Goal: Information Seeking & Learning: Learn about a topic

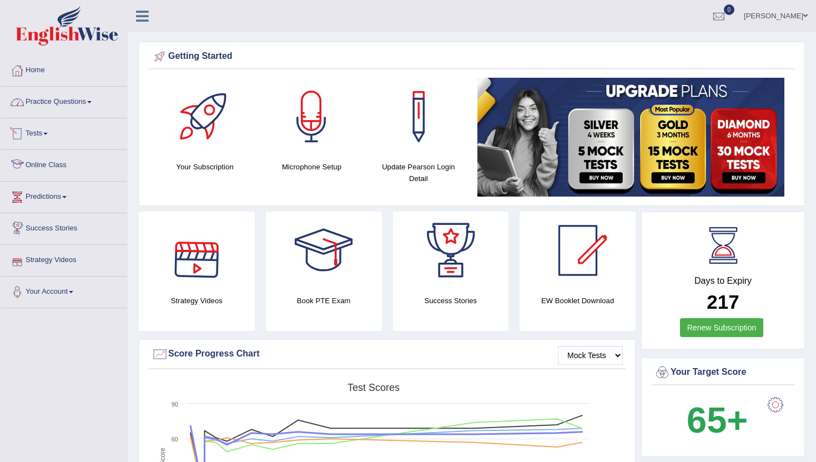
click at [49, 113] on link "Practice Questions" at bounding box center [64, 101] width 127 height 28
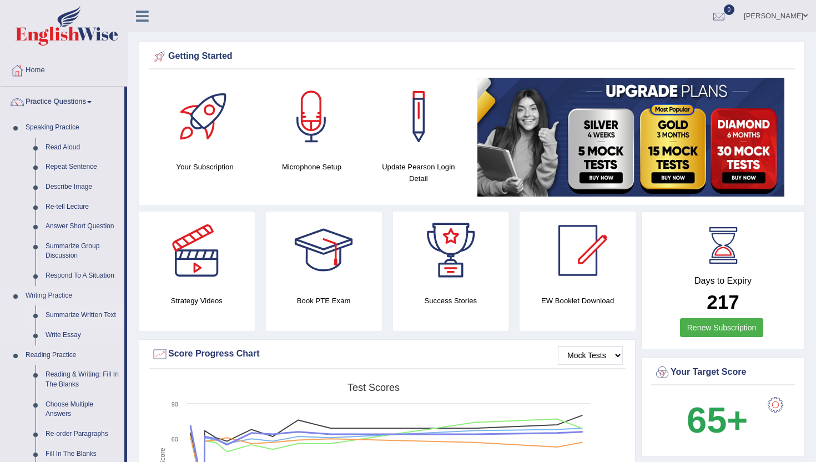
click at [63, 314] on link "Summarize Written Text" at bounding box center [83, 315] width 84 height 20
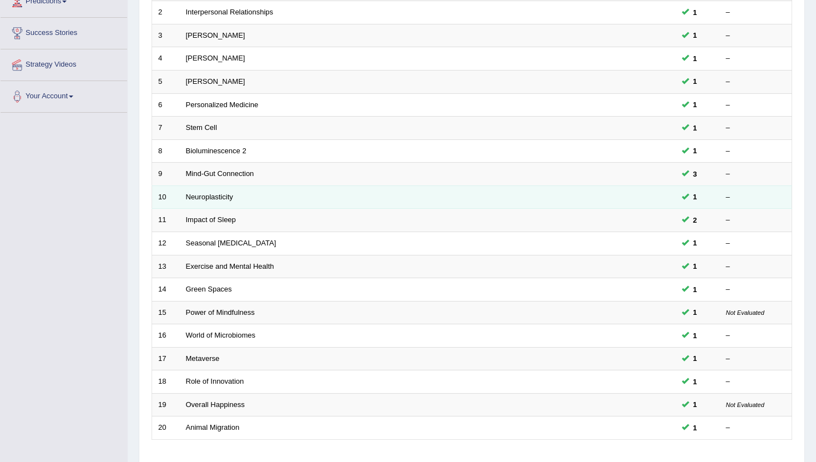
scroll to position [222, 0]
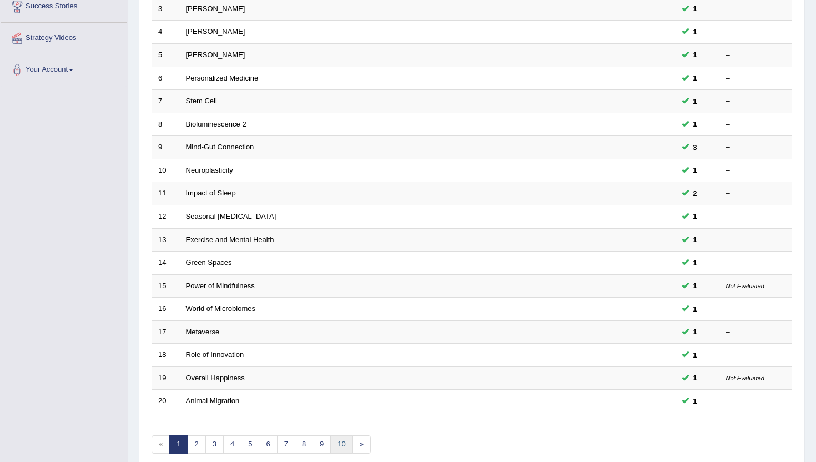
click at [340, 439] on link "10" at bounding box center [341, 444] width 22 height 18
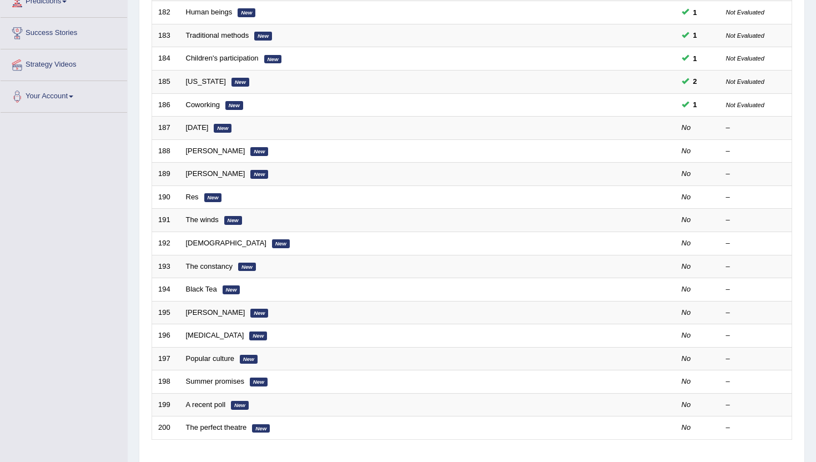
scroll to position [200, 0]
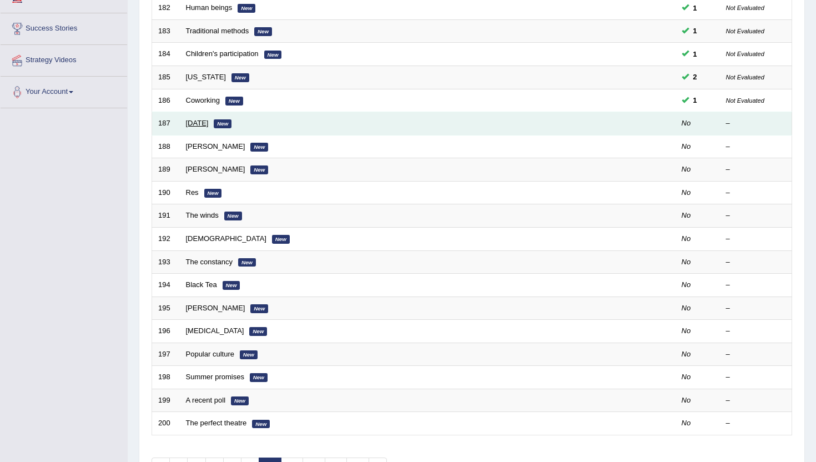
click at [194, 126] on link "[DATE]" at bounding box center [197, 123] width 23 height 8
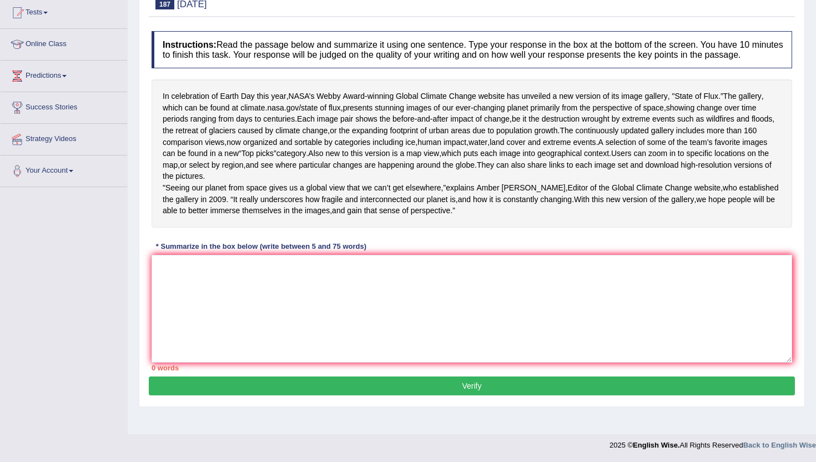
scroll to position [158, 0]
click at [182, 303] on textarea at bounding box center [472, 309] width 641 height 108
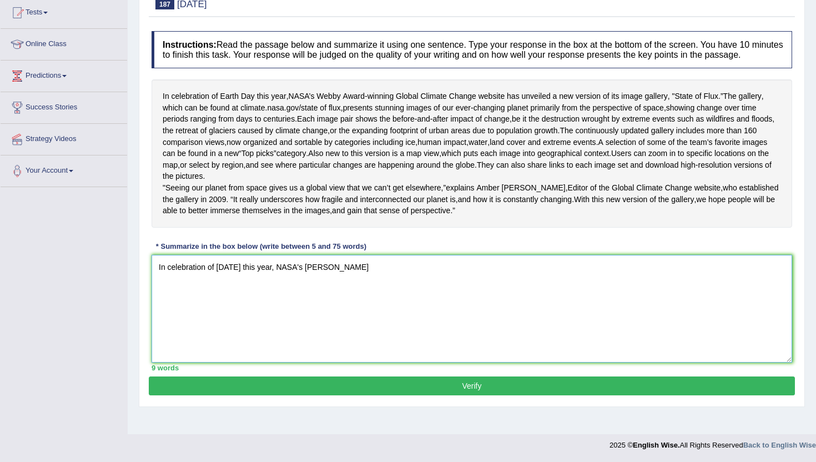
click at [458, 303] on textarea "In celebration of Earth Day this year, NASA's Webb" at bounding box center [472, 309] width 641 height 108
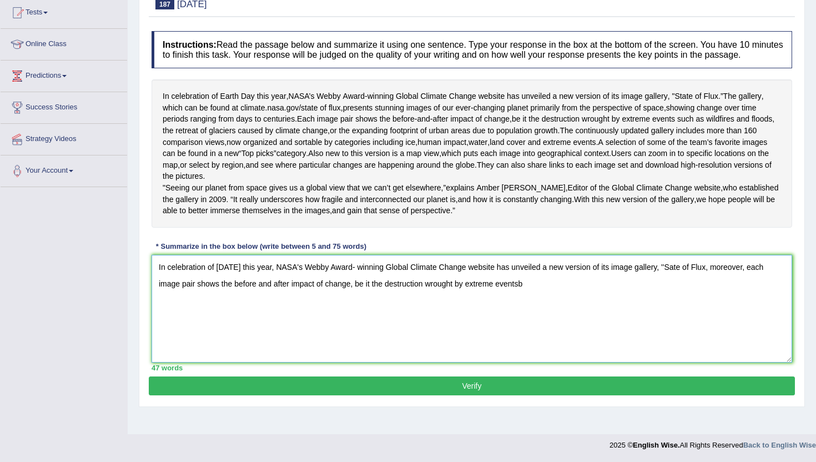
click at [710, 301] on textarea "In celebration of Earth Day this year, NASA's Webby Award- winning Global Clima…" at bounding box center [472, 309] width 641 height 108
click at [767, 305] on textarea "In celebration of Earth Day this year, NASA's Webby Award- winning Global Clima…" at bounding box center [472, 309] width 641 height 108
click at [789, 304] on textarea "In celebration of Earth Day this year, NASA's Webby Award- winning Global Clima…" at bounding box center [472, 309] width 641 height 108
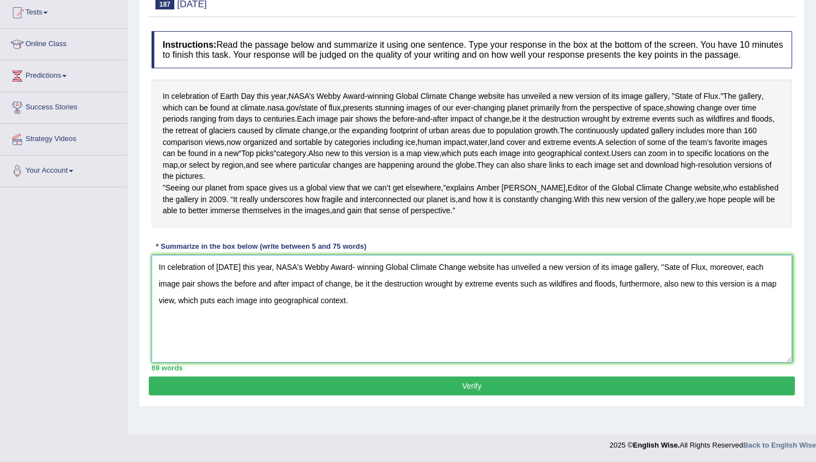
type textarea "In celebration of Earth Day this year, NASA's Webby Award- winning Global Clima…"
click at [284, 395] on button "Verify" at bounding box center [472, 386] width 646 height 19
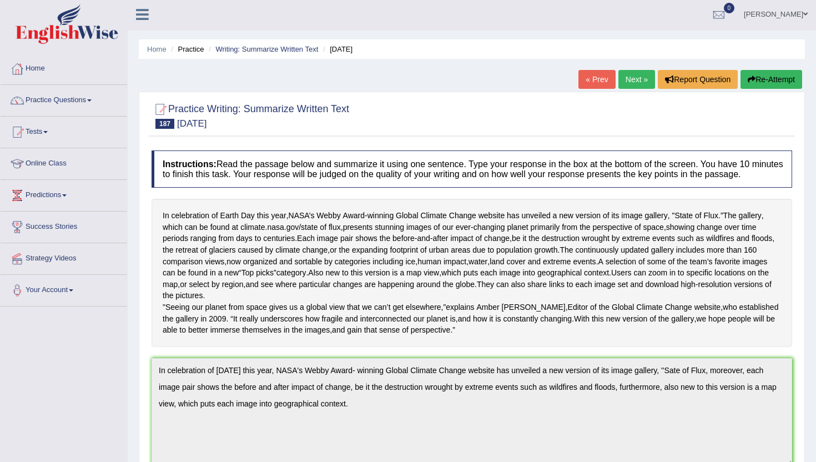
scroll to position [0, 0]
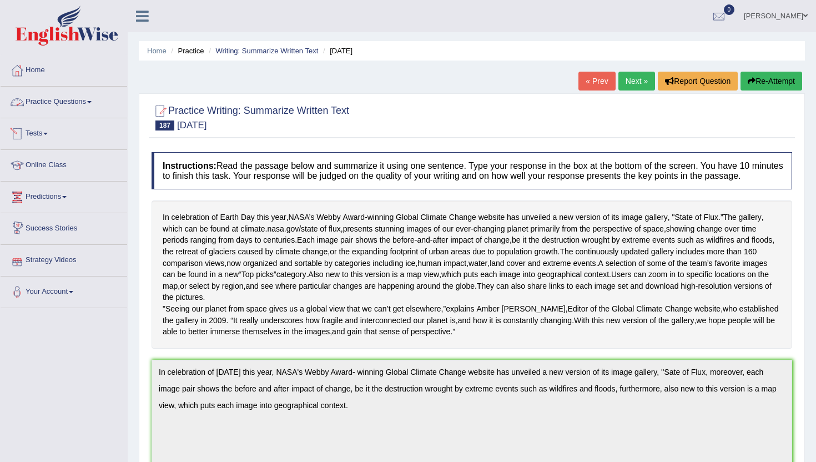
click at [52, 105] on link "Practice Questions" at bounding box center [64, 101] width 127 height 28
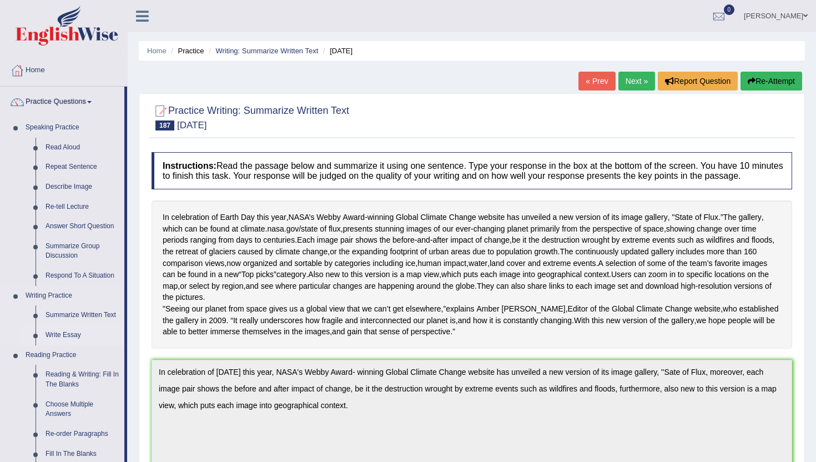
click at [69, 332] on link "Write Essay" at bounding box center [83, 335] width 84 height 20
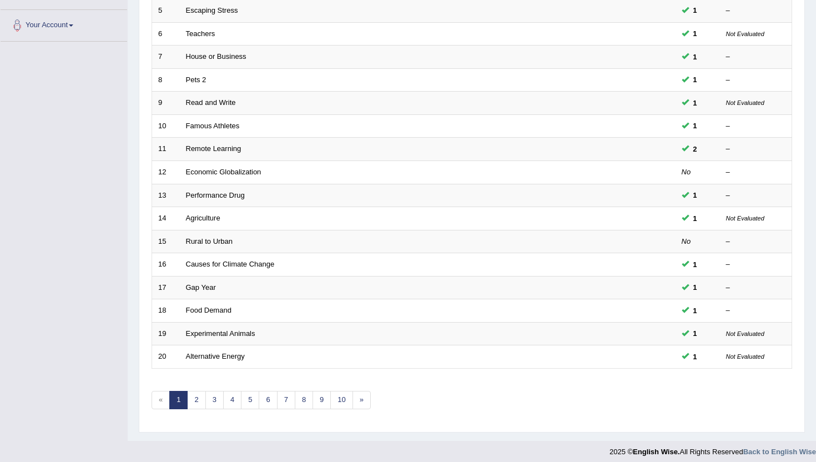
scroll to position [273, 0]
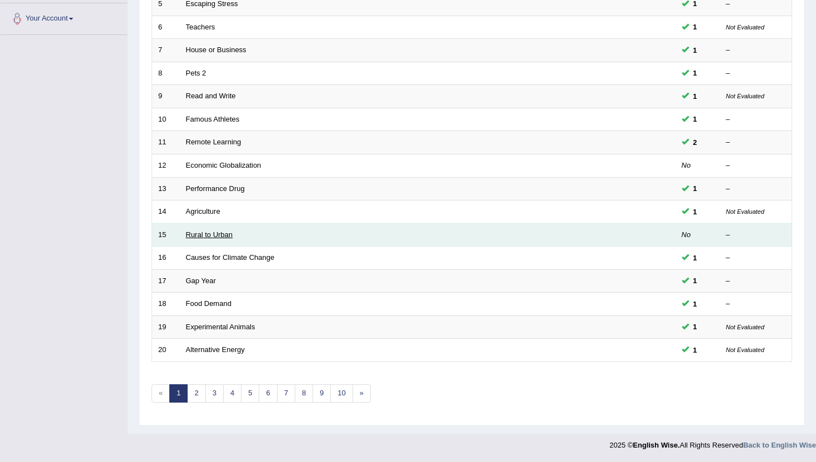
click at [206, 234] on link "Rural to Urban" at bounding box center [209, 234] width 47 height 8
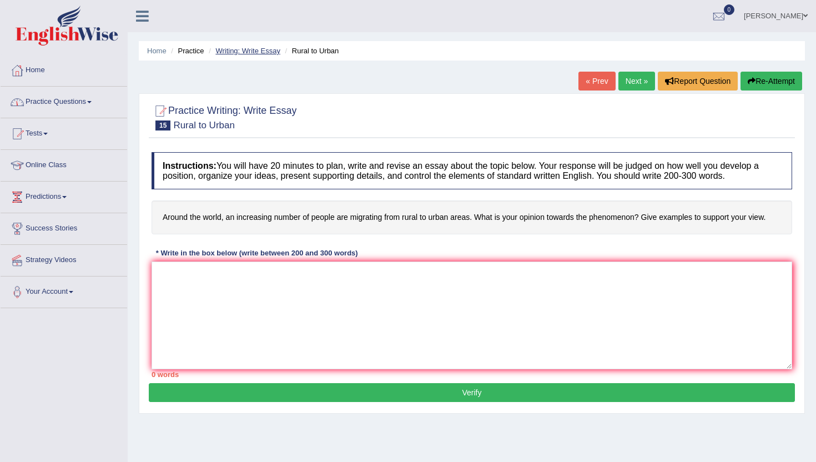
click at [233, 52] on link "Writing: Write Essay" at bounding box center [247, 51] width 65 height 8
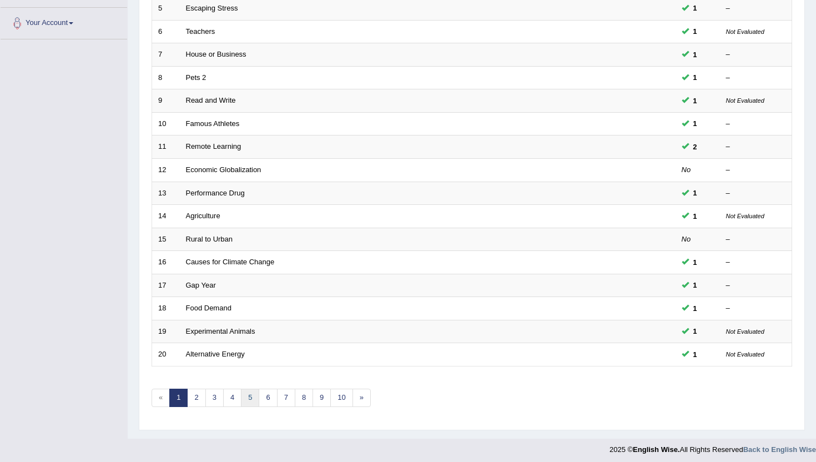
scroll to position [273, 0]
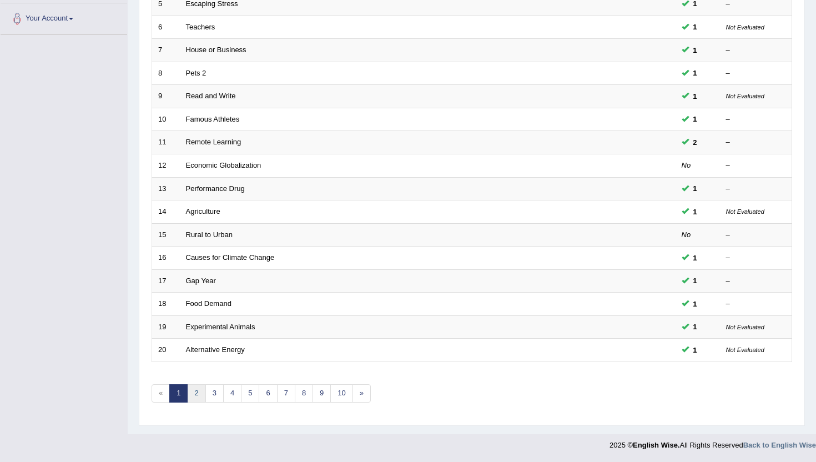
click at [198, 393] on link "2" at bounding box center [196, 393] width 18 height 18
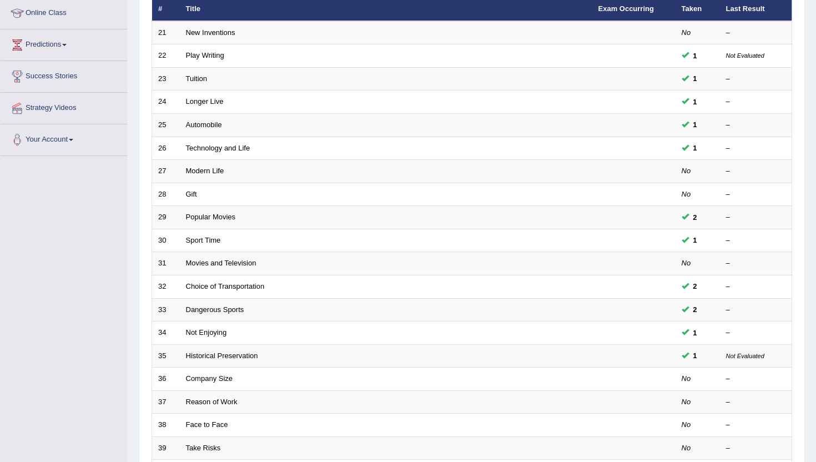
scroll to position [156, 0]
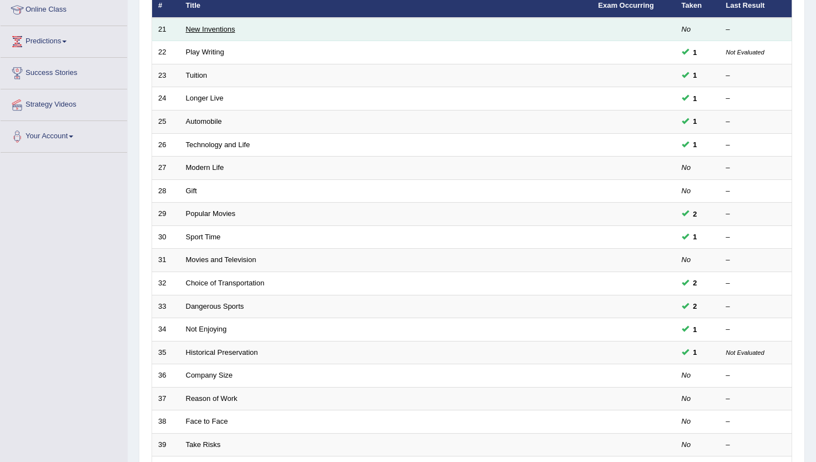
click at [232, 31] on link "New Inventions" at bounding box center [210, 29] width 49 height 8
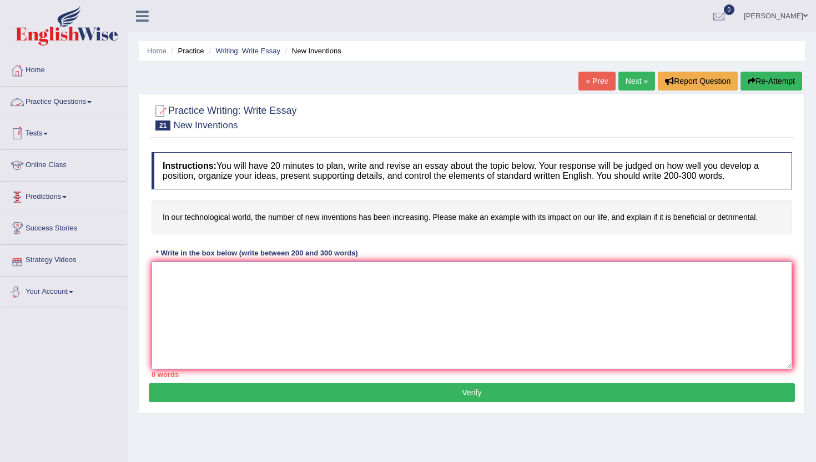
click at [161, 293] on textarea at bounding box center [472, 316] width 641 height 108
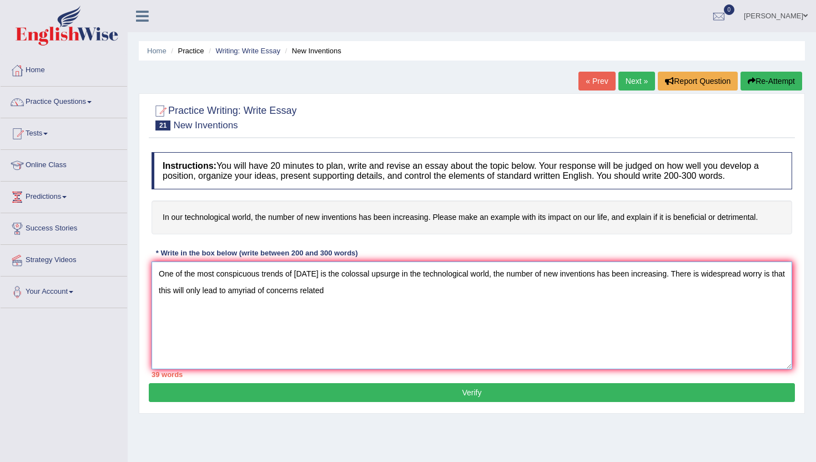
click at [352, 292] on textarea "One of the most conspicuous trends of today is the colossal upsurge in the tech…" at bounding box center [472, 316] width 641 height 108
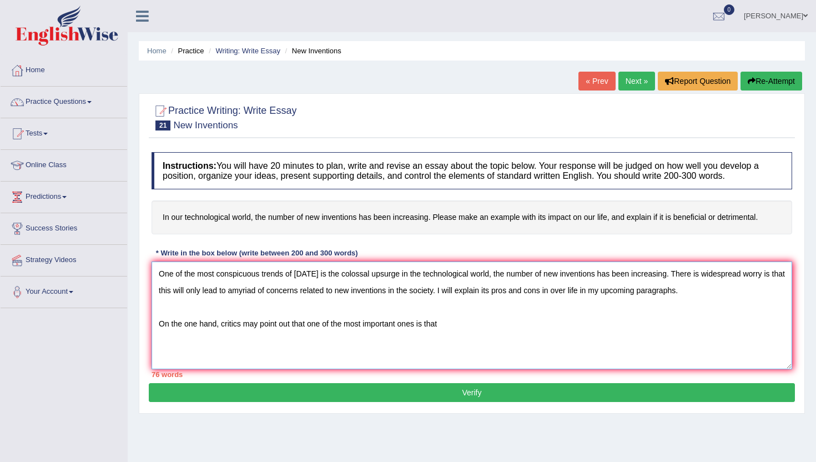
click at [305, 329] on textarea "One of the most conspicuous trends of today is the colossal upsurge in the tech…" at bounding box center [472, 316] width 641 height 108
click at [308, 327] on textarea "One of the most conspicuous trends of today is the colossal upsurge in the tech…" at bounding box center [472, 316] width 641 height 108
click at [500, 334] on textarea "One of the most conspicuous trends of today is the colossal upsurge in the tech…" at bounding box center [472, 316] width 641 height 108
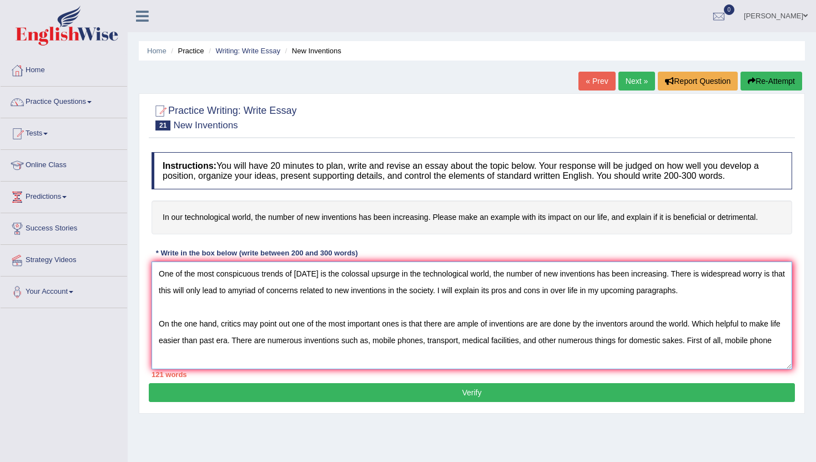
click at [441, 346] on textarea "One of the most conspicuous trends of today is the colossal upsurge in the tech…" at bounding box center [472, 316] width 641 height 108
click at [437, 343] on textarea "One of the most conspicuous trends of today is the colossal upsurge in the tech…" at bounding box center [472, 316] width 641 height 108
click at [282, 365] on textarea "One of the most conspicuous trends of today is the colossal upsurge in the tech…" at bounding box center [472, 316] width 641 height 108
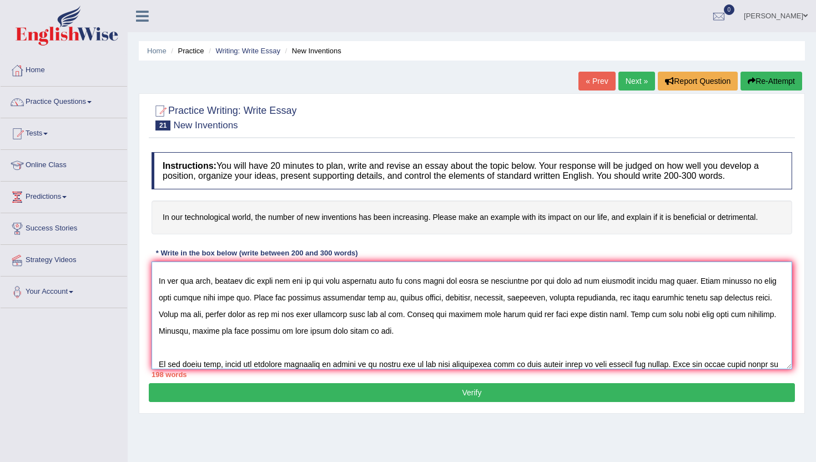
scroll to position [59, 0]
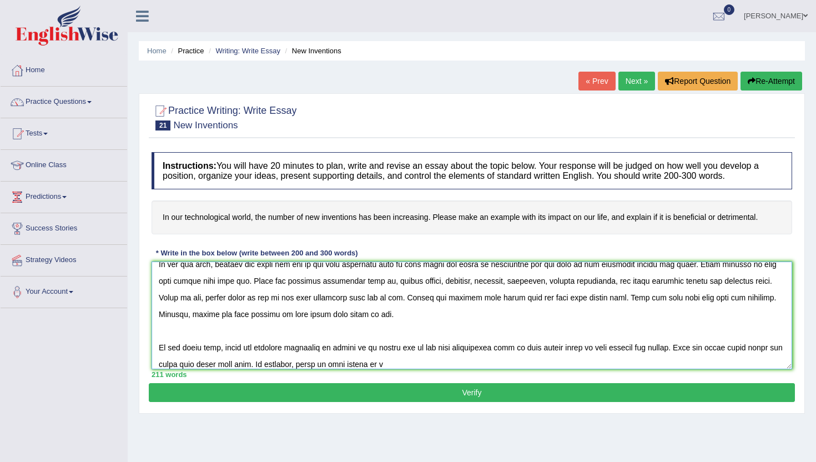
click at [307, 369] on textarea at bounding box center [472, 316] width 641 height 108
click at [385, 364] on textarea at bounding box center [472, 316] width 641 height 108
click at [458, 369] on textarea at bounding box center [472, 316] width 641 height 108
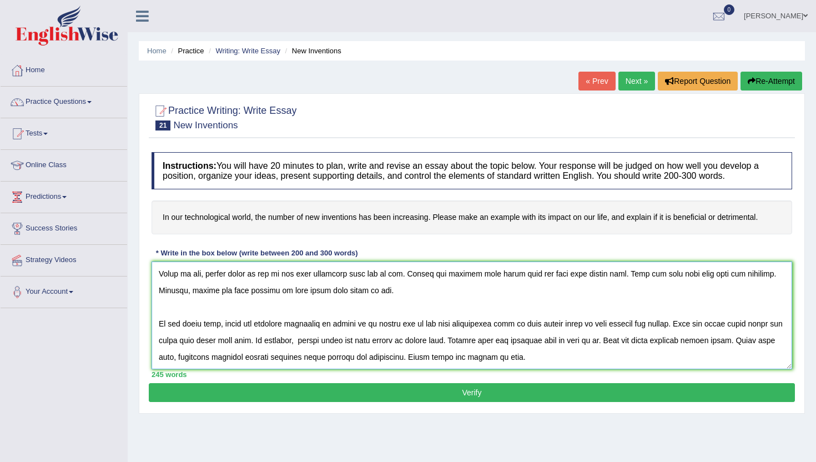
scroll to position [109, 0]
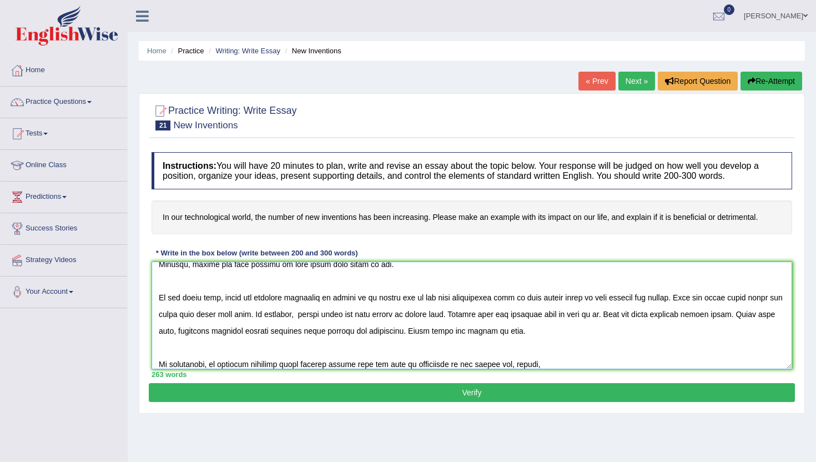
click at [523, 366] on textarea at bounding box center [472, 316] width 641 height 108
click at [568, 358] on textarea at bounding box center [472, 316] width 641 height 108
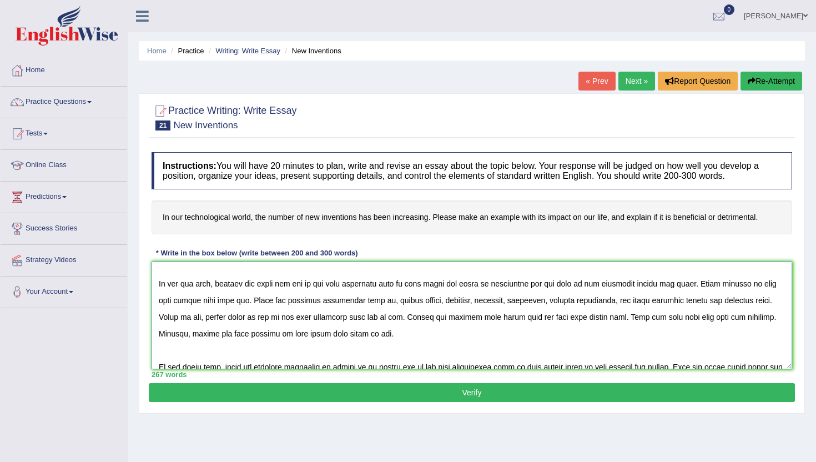
scroll to position [0, 0]
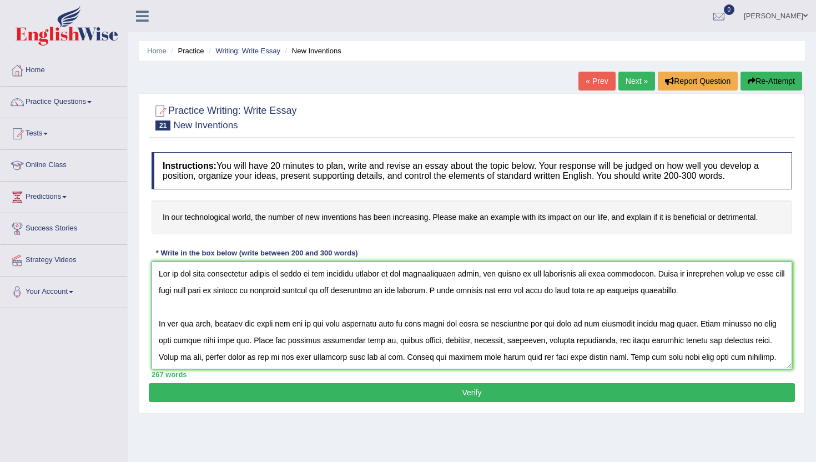
click at [250, 293] on textarea at bounding box center [472, 316] width 641 height 108
click at [595, 297] on textarea at bounding box center [472, 316] width 641 height 108
click at [555, 326] on textarea at bounding box center [472, 316] width 641 height 108
click at [452, 343] on textarea at bounding box center [472, 316] width 641 height 108
click at [454, 346] on textarea at bounding box center [472, 316] width 641 height 108
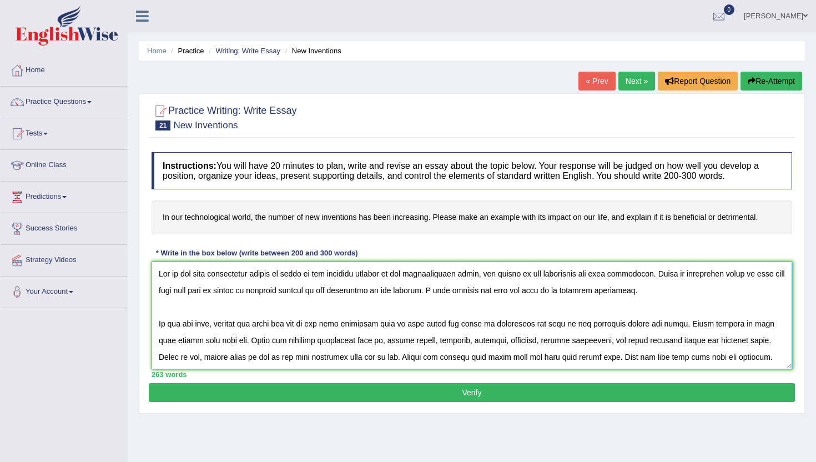
click at [364, 362] on textarea at bounding box center [472, 316] width 641 height 108
click at [587, 362] on textarea at bounding box center [472, 316] width 641 height 108
click at [589, 360] on textarea at bounding box center [472, 316] width 641 height 108
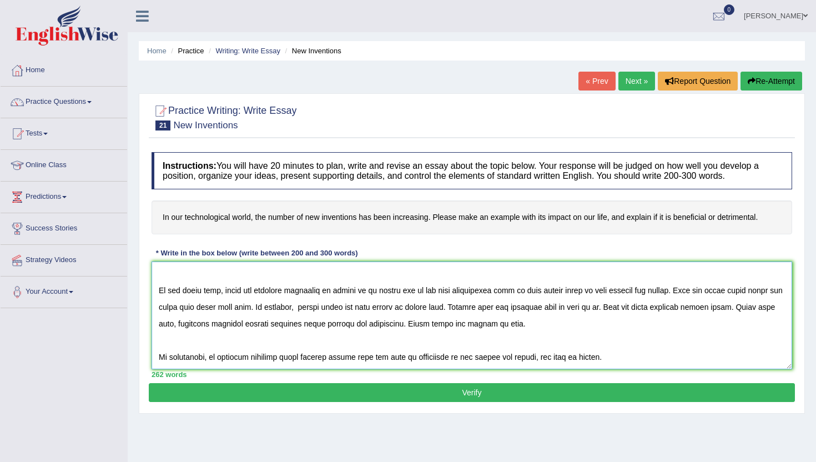
scroll to position [58, 0]
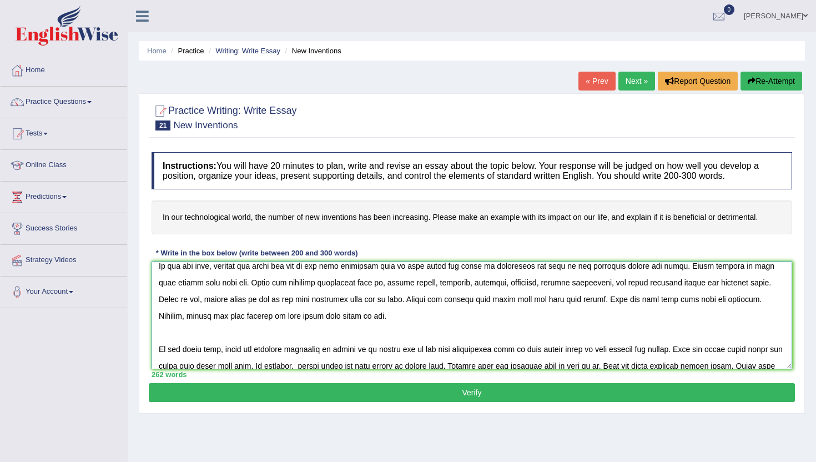
click at [224, 317] on textarea at bounding box center [472, 316] width 641 height 108
click at [291, 323] on textarea at bounding box center [472, 316] width 641 height 108
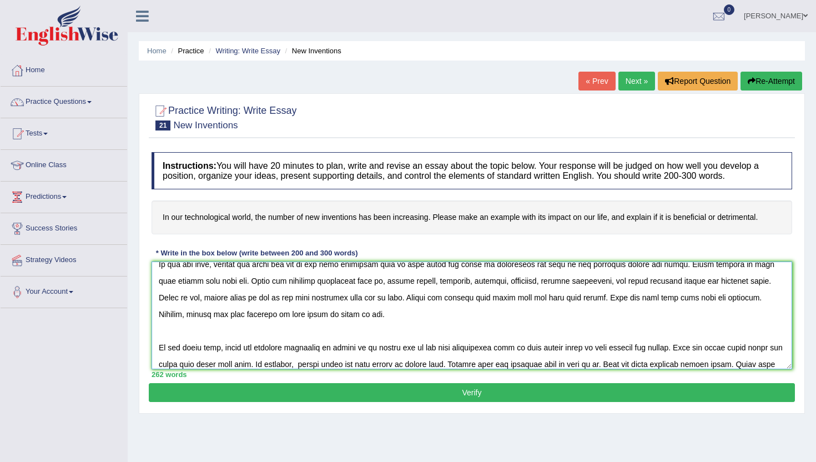
scroll to position [117, 0]
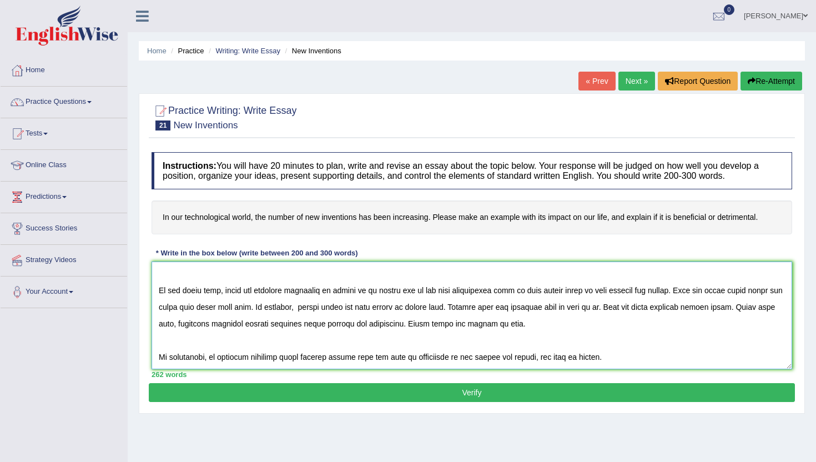
click at [355, 314] on textarea at bounding box center [472, 316] width 641 height 108
type textarea "One of the most conspicuous trends of today is the colossal upsurge in the tech…"
click at [547, 392] on button "Verify" at bounding box center [472, 392] width 646 height 19
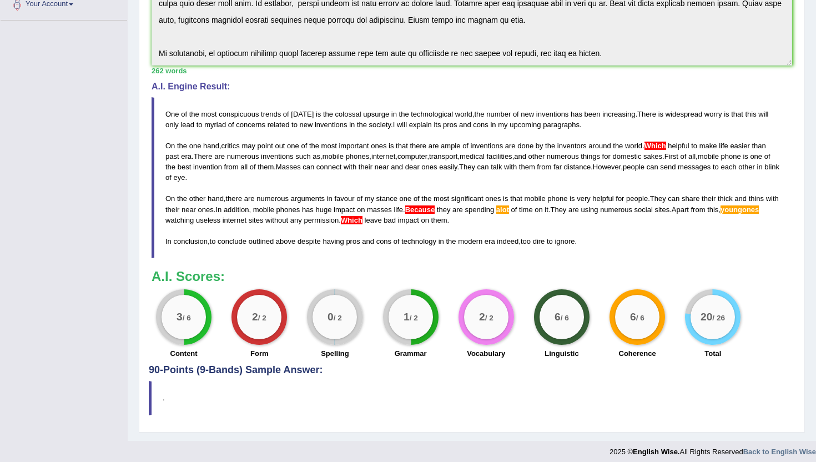
scroll to position [289, 0]
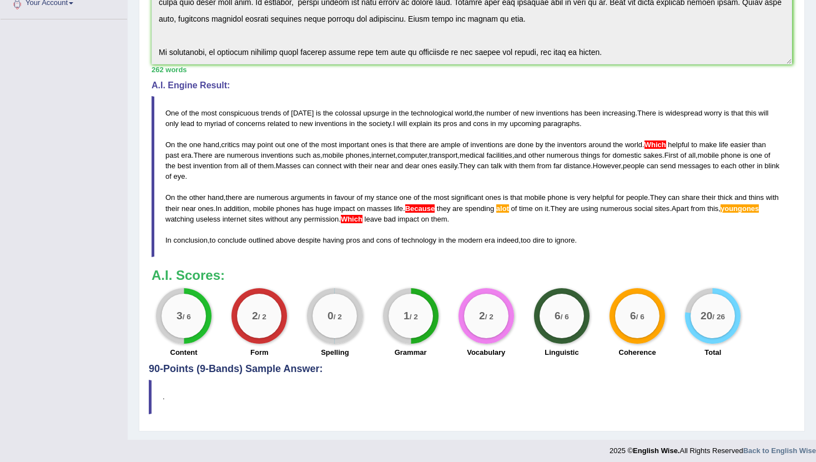
click at [525, 217] on blockquote "One of the most conspicuous trends of today is the colossal upsurge in the tech…" at bounding box center [472, 176] width 641 height 161
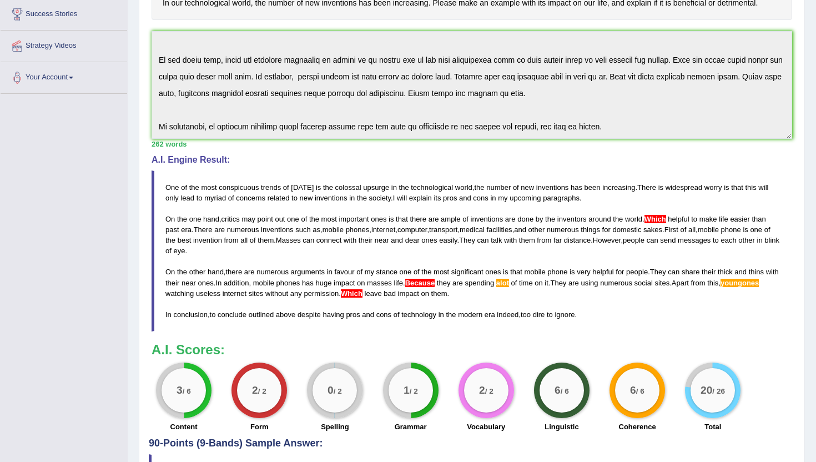
scroll to position [222, 0]
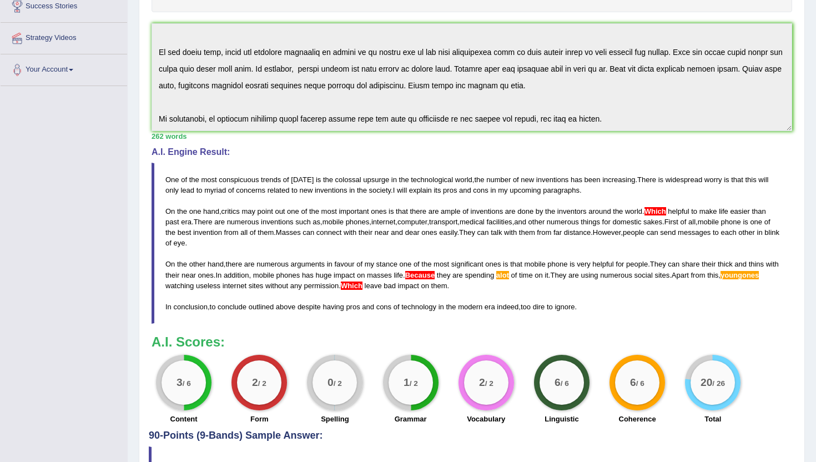
drag, startPoint x: 163, startPoint y: 178, endPoint x: 119, endPoint y: 189, distance: 45.3
click at [122, 190] on div "Toggle navigation Home Practice Questions Speaking Practice Read Aloud Repeat S…" at bounding box center [408, 153] width 816 height 751
click at [480, 148] on div "Instructions: You will have 20 minutes to plan, write and revise an essay about…" at bounding box center [472, 177] width 646 height 506
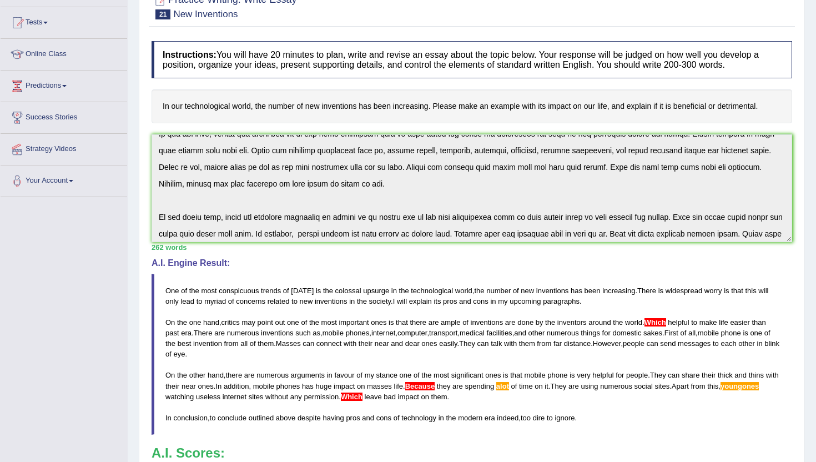
scroll to position [117, 0]
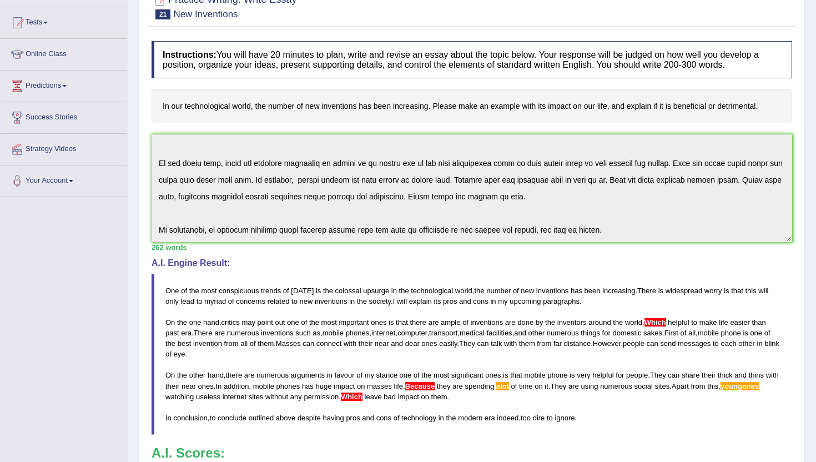
click at [277, 244] on div "Instructions: You will have 20 minutes to plan, write and revise an essay about…" at bounding box center [472, 289] width 646 height 506
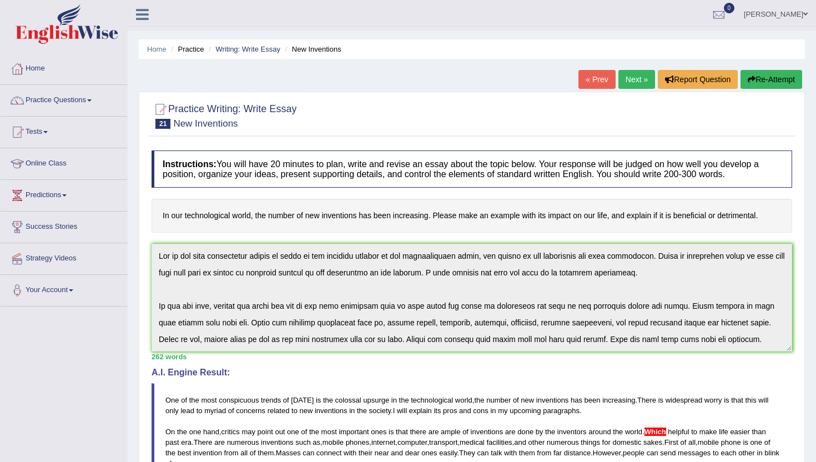
scroll to position [0, 0]
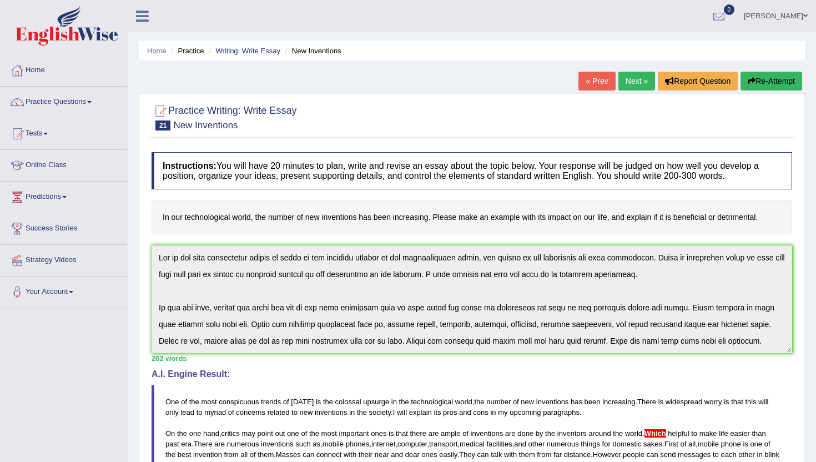
click at [765, 82] on button "Re-Attempt" at bounding box center [772, 81] width 62 height 19
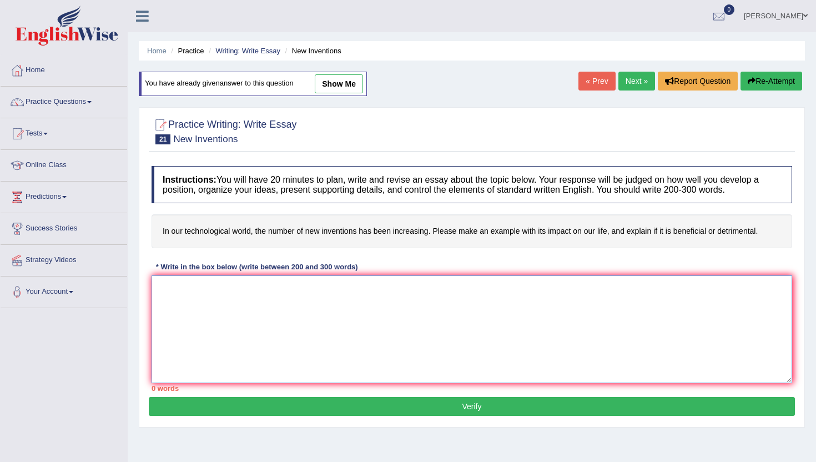
paste textarea "One of the most conspicuous trends of [DATE] is the colossal upsurge in the tec…"
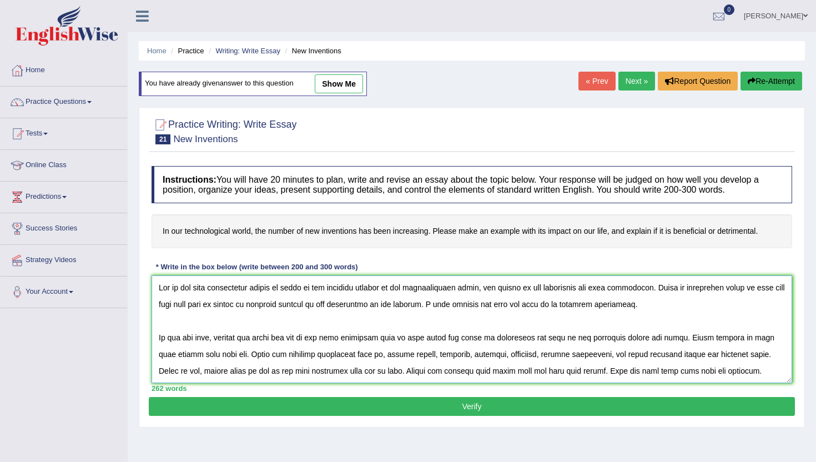
click at [706, 337] on textarea at bounding box center [472, 329] width 641 height 108
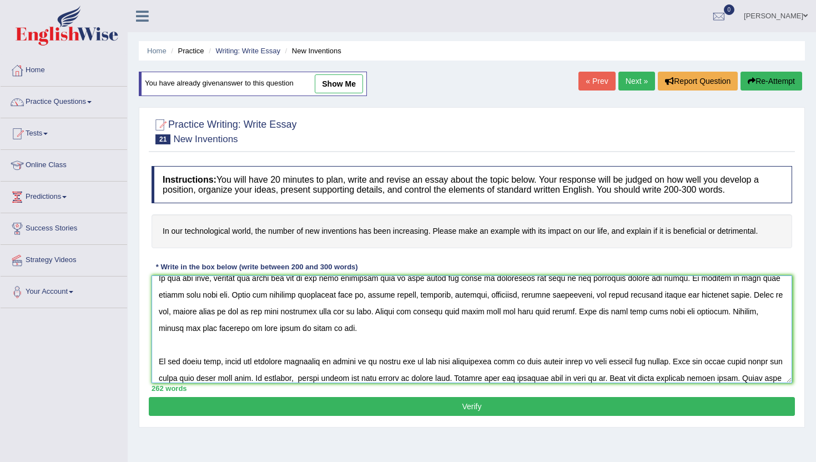
scroll to position [117, 0]
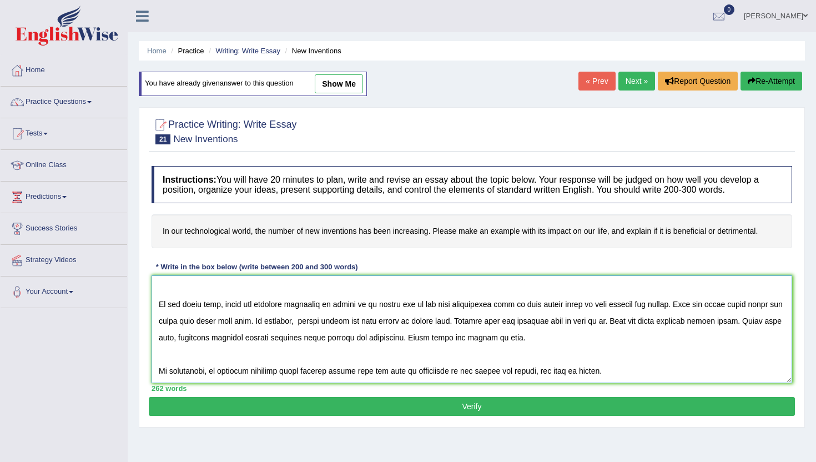
click at [505, 324] on textarea at bounding box center [472, 329] width 641 height 108
click at [479, 323] on textarea at bounding box center [472, 329] width 641 height 108
click at [473, 323] on textarea at bounding box center [472, 329] width 641 height 108
click at [431, 342] on textarea at bounding box center [472, 329] width 641 height 108
click at [547, 323] on textarea at bounding box center [472, 329] width 641 height 108
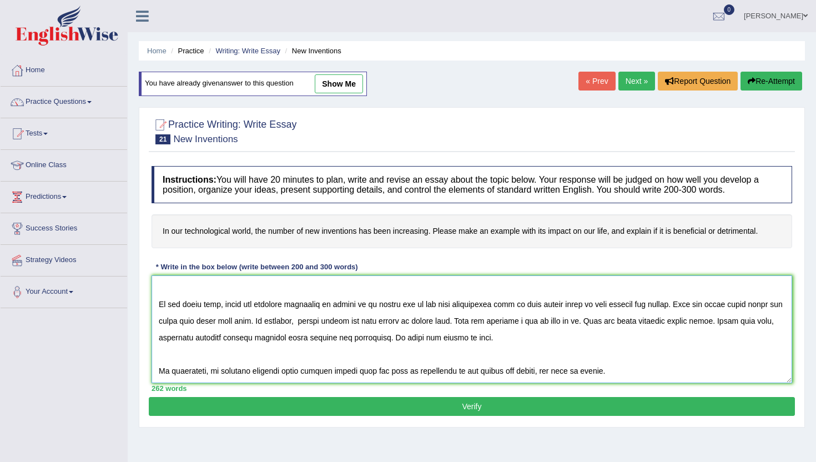
click at [646, 367] on textarea at bounding box center [472, 329] width 641 height 108
type textarea "One of the most conspicuous trends of today is the colossal upsurge in the tech…"
click at [555, 411] on button "Verify" at bounding box center [472, 406] width 646 height 19
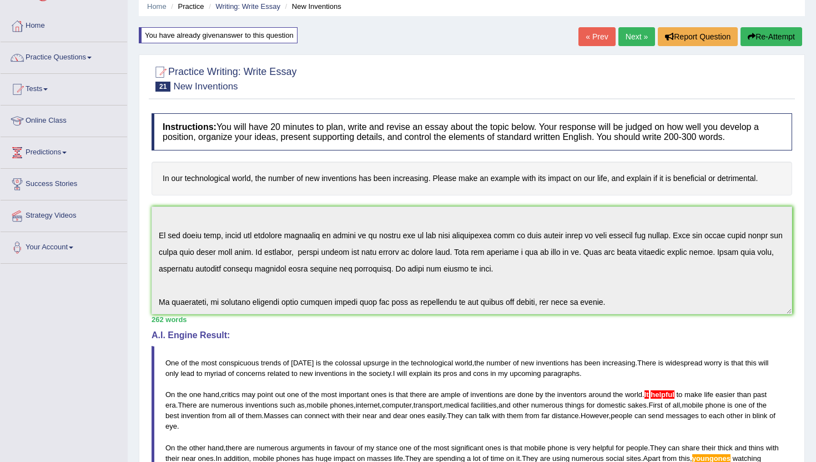
click at [563, 314] on div "Instructions: You will have 20 minutes to plan, write and revise an essay about…" at bounding box center [472, 361] width 646 height 506
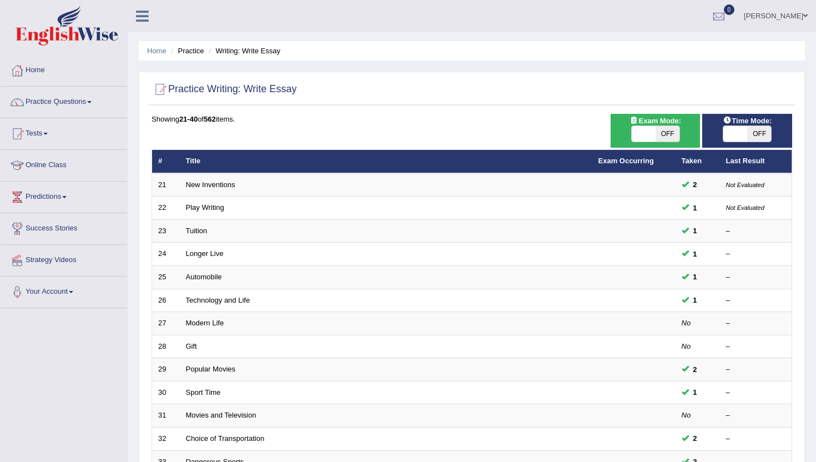
click at [46, 98] on link "Practice Questions" at bounding box center [64, 101] width 127 height 28
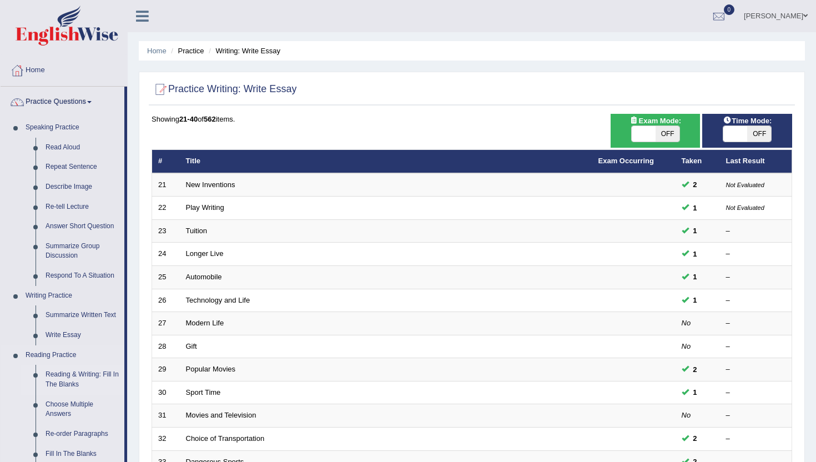
click at [69, 380] on link "Reading & Writing: Fill In The Blanks" at bounding box center [83, 379] width 84 height 29
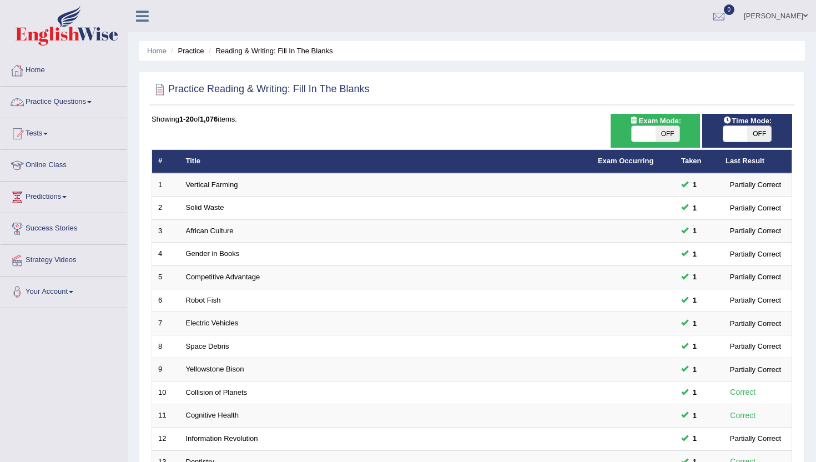
click at [44, 100] on link "Practice Questions" at bounding box center [64, 101] width 127 height 28
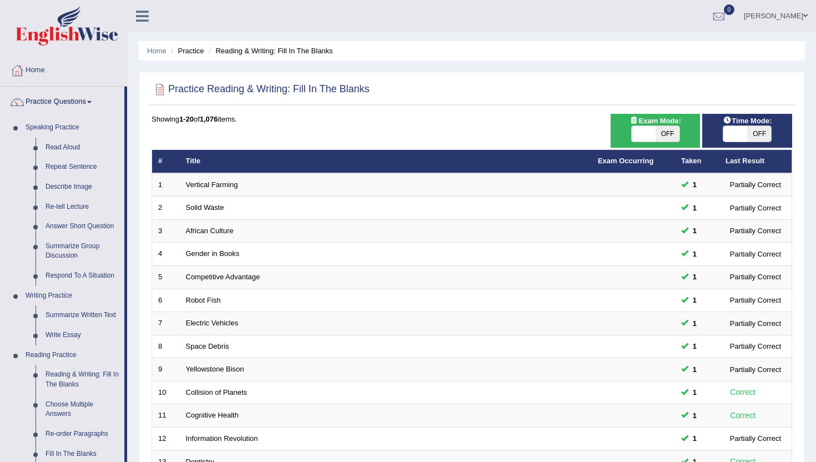
click at [135, 442] on div "Home Practice Reading & Writing: Fill In The Blanks Practice Reading & Writing:…" at bounding box center [472, 354] width 689 height 708
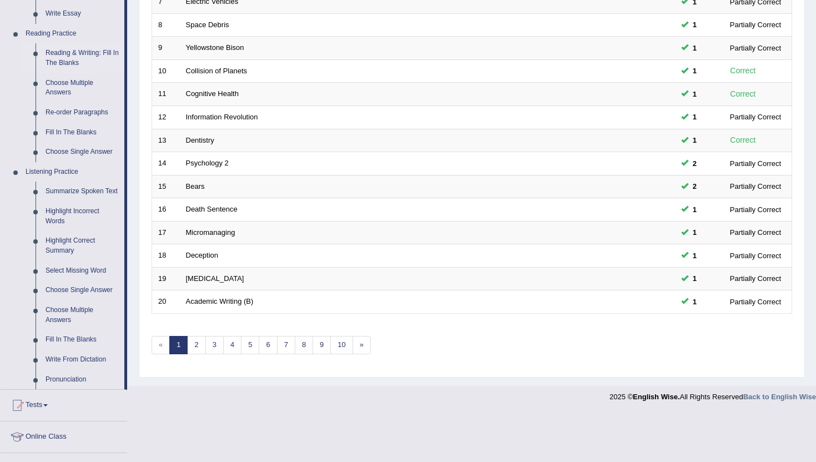
scroll to position [333, 0]
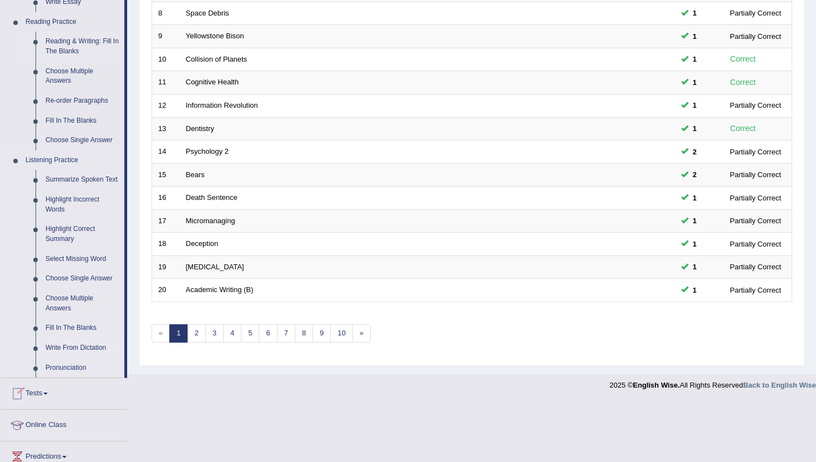
click at [95, 357] on link "Write From Dictation" at bounding box center [83, 348] width 84 height 20
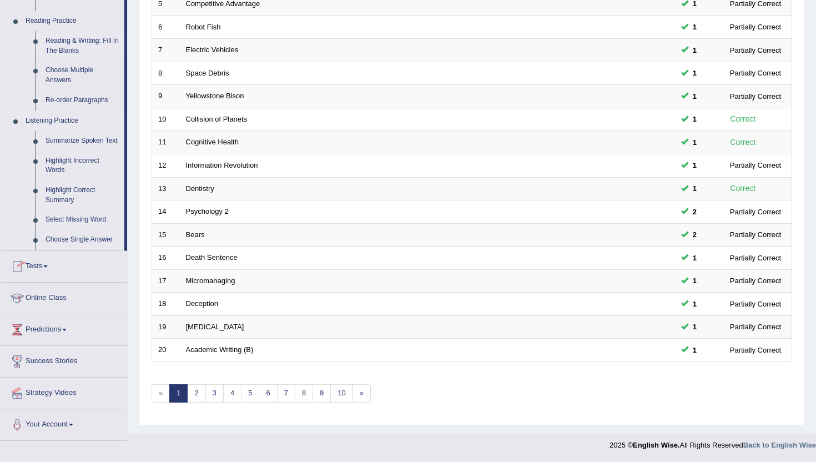
scroll to position [273, 0]
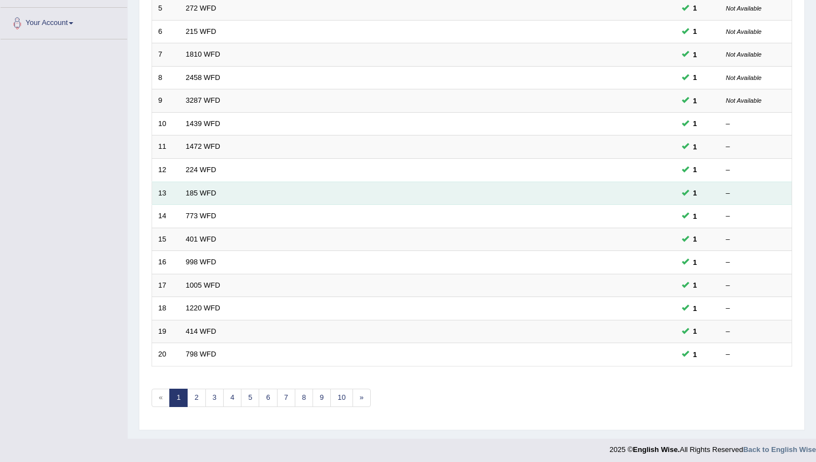
scroll to position [273, 0]
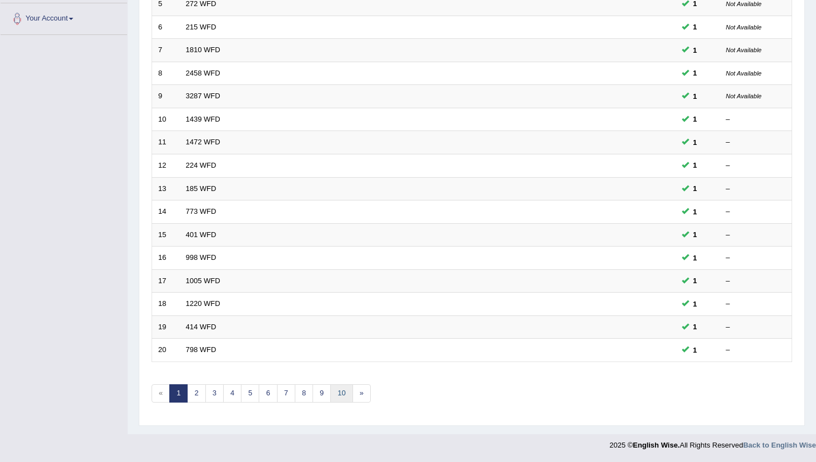
click at [340, 393] on link "10" at bounding box center [341, 393] width 22 height 18
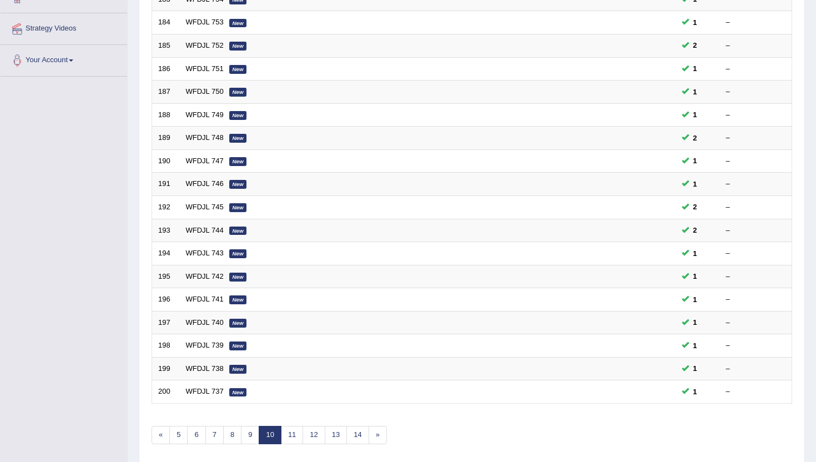
scroll to position [244, 0]
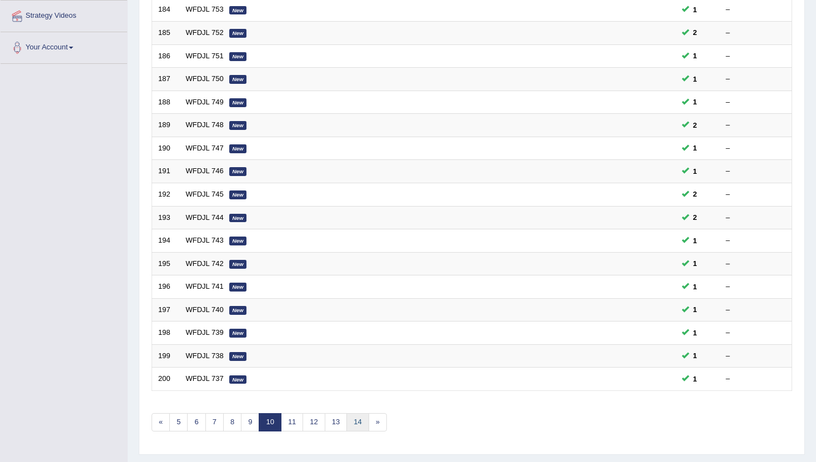
click at [359, 425] on link "14" at bounding box center [358, 422] width 22 height 18
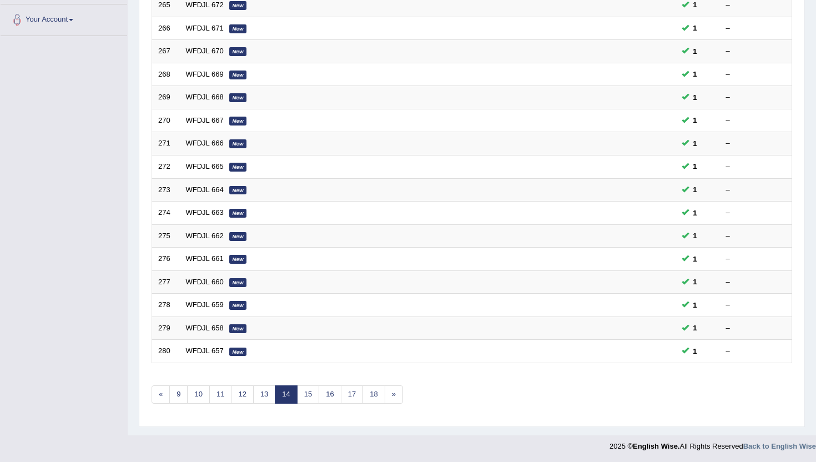
scroll to position [273, 0]
click at [377, 393] on link "18" at bounding box center [374, 393] width 22 height 18
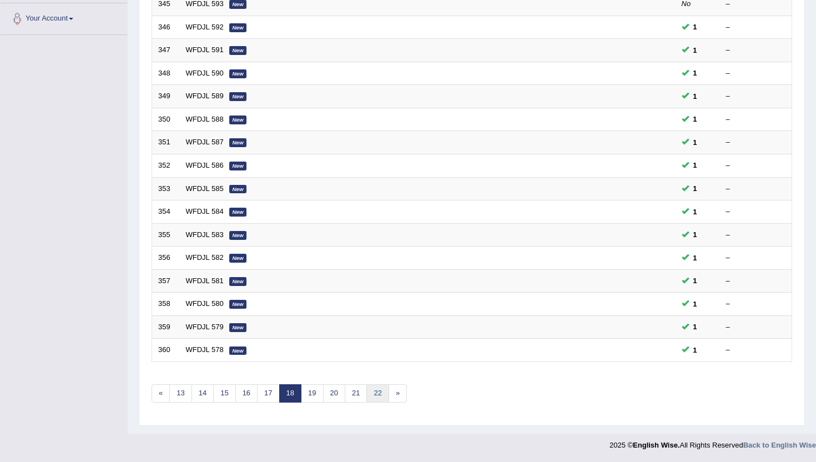
click at [377, 393] on link "22" at bounding box center [378, 393] width 22 height 18
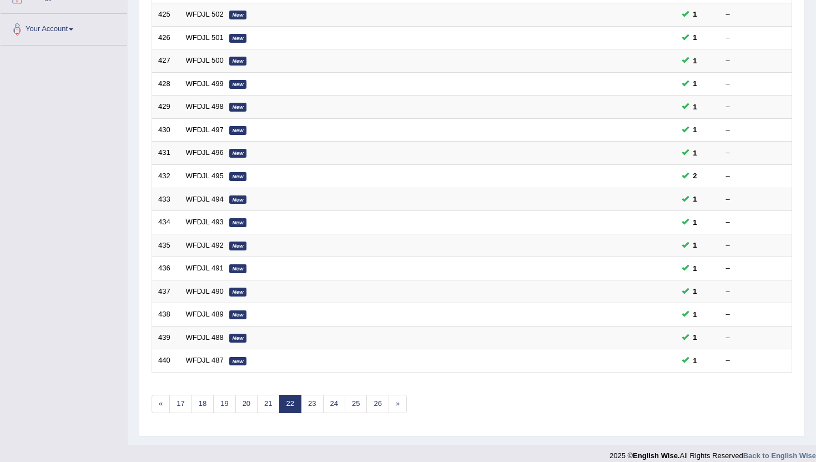
scroll to position [273, 0]
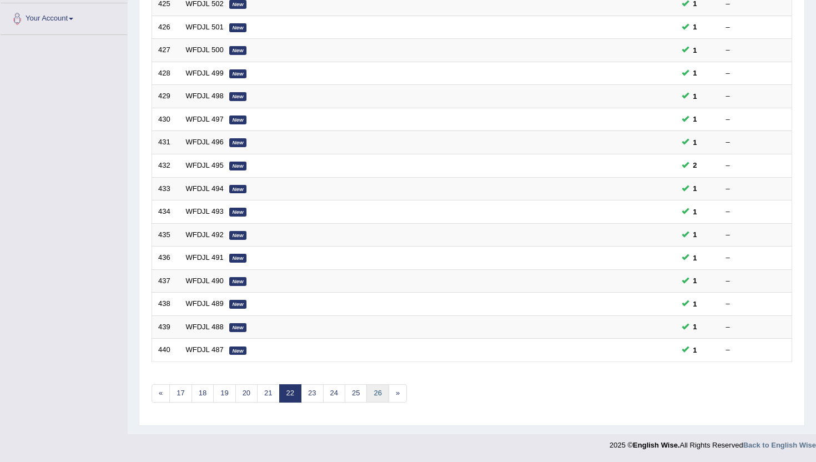
click at [377, 393] on link "26" at bounding box center [378, 393] width 22 height 18
click at [377, 393] on link "30" at bounding box center [378, 393] width 22 height 18
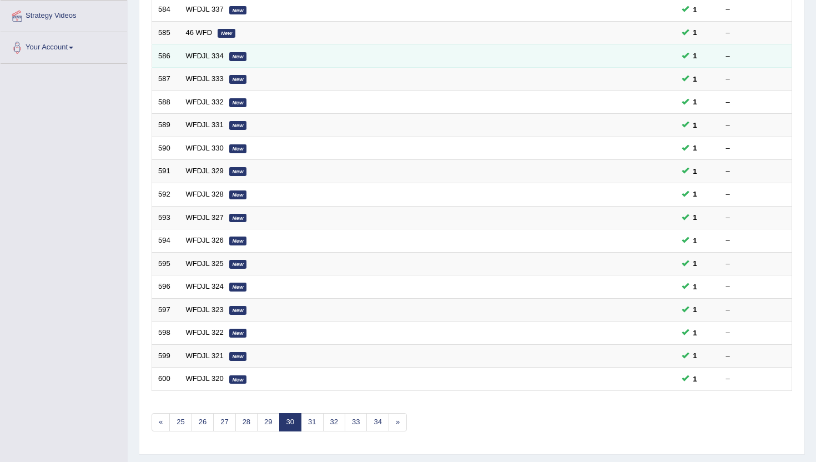
scroll to position [273, 0]
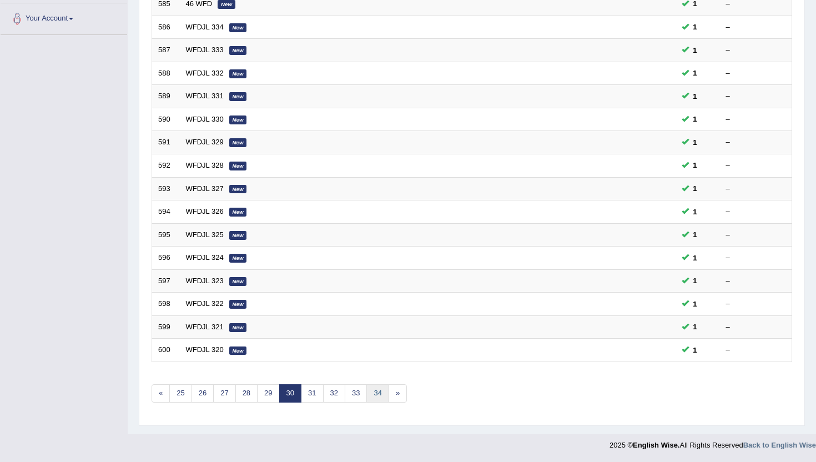
click at [382, 398] on link "34" at bounding box center [378, 393] width 22 height 18
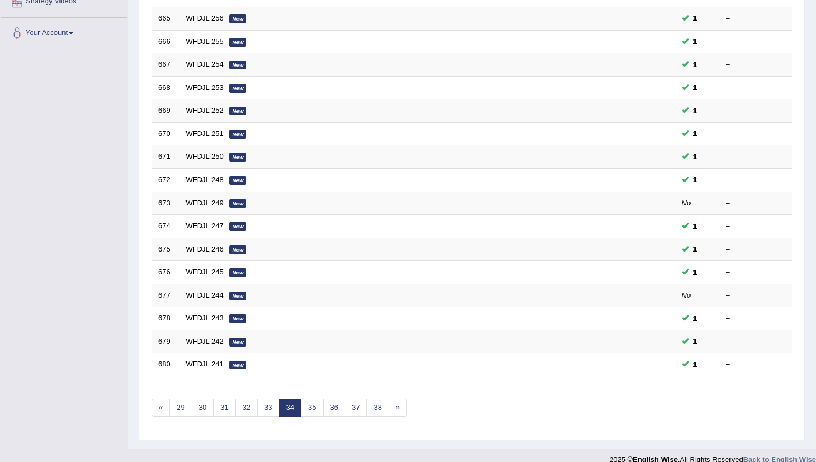
scroll to position [273, 0]
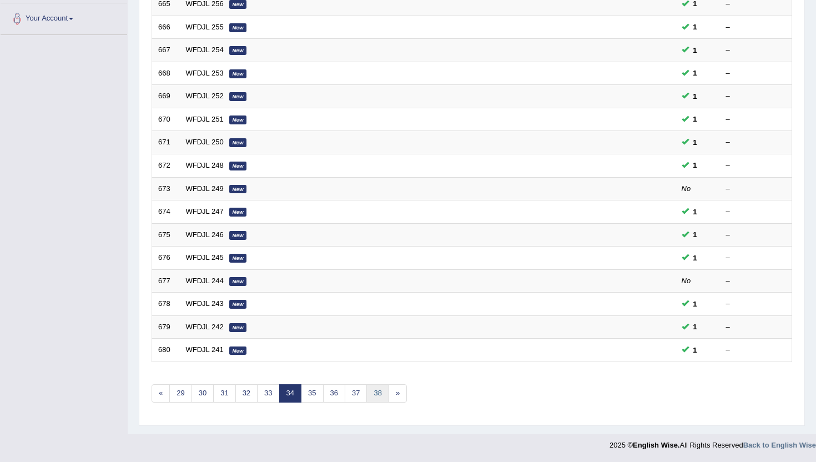
click at [382, 398] on link "38" at bounding box center [378, 393] width 22 height 18
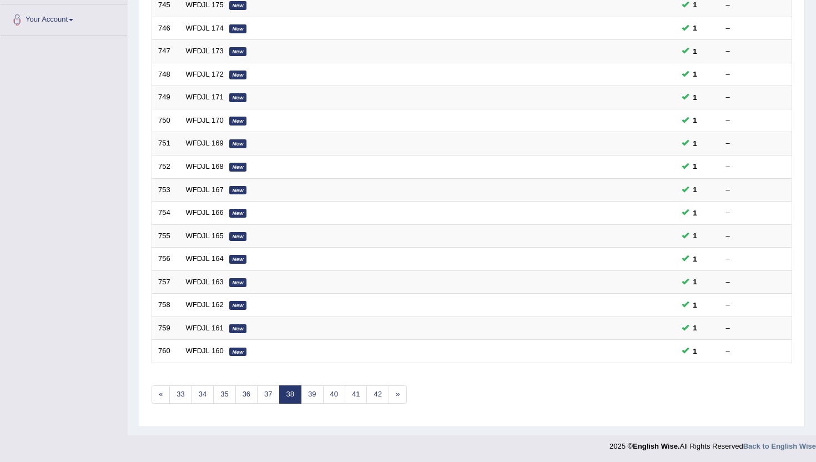
scroll to position [273, 0]
click at [382, 398] on link "42" at bounding box center [378, 393] width 22 height 18
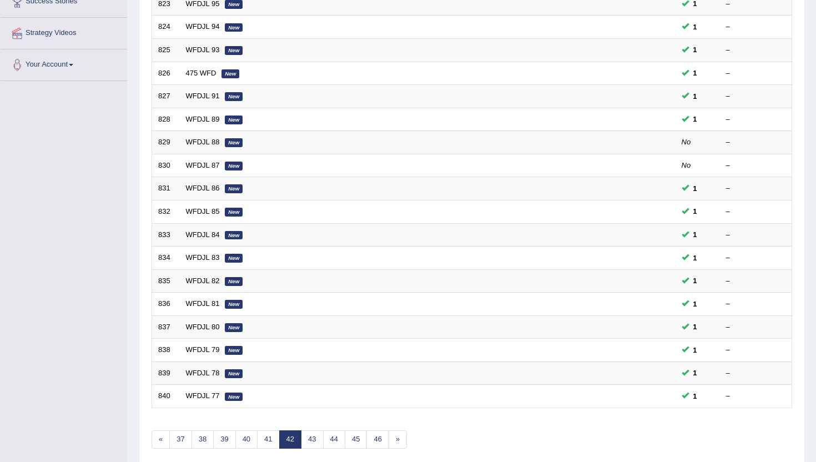
scroll to position [244, 0]
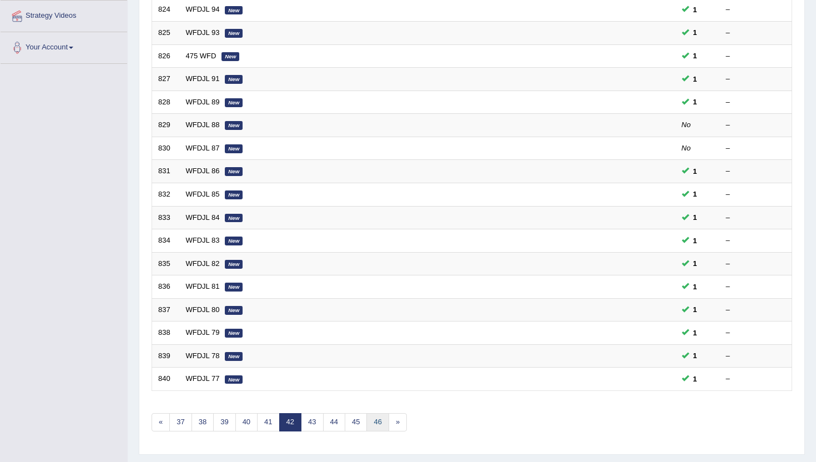
click at [374, 421] on link "46" at bounding box center [378, 422] width 22 height 18
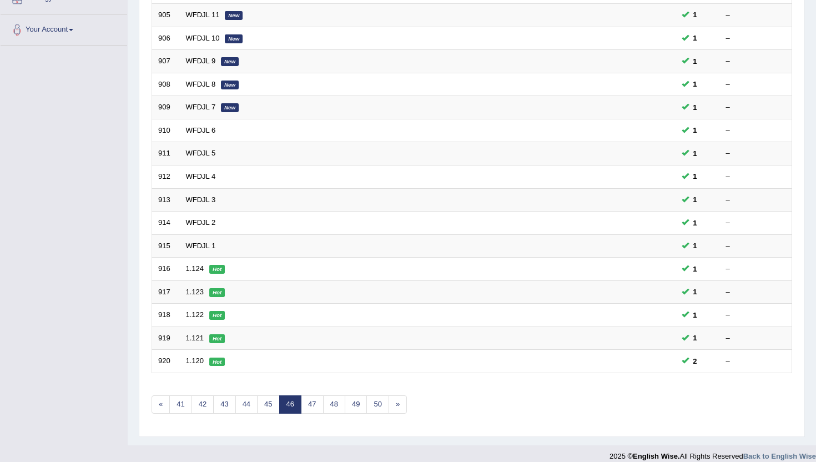
scroll to position [273, 0]
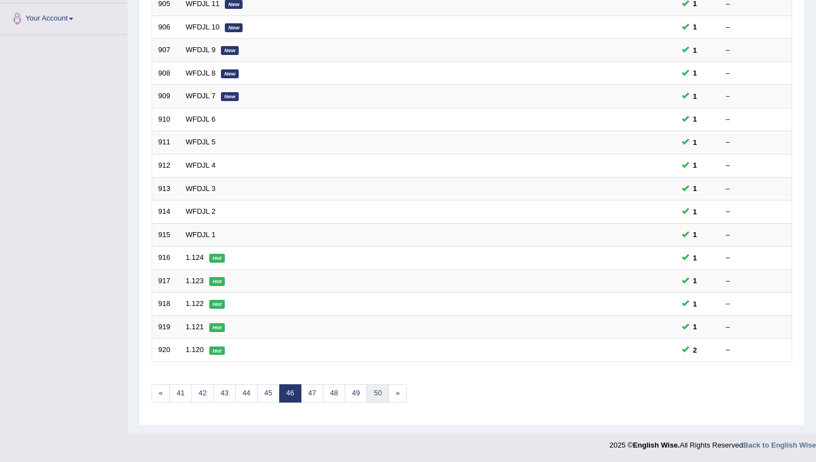
click at [383, 385] on link "50" at bounding box center [378, 393] width 22 height 18
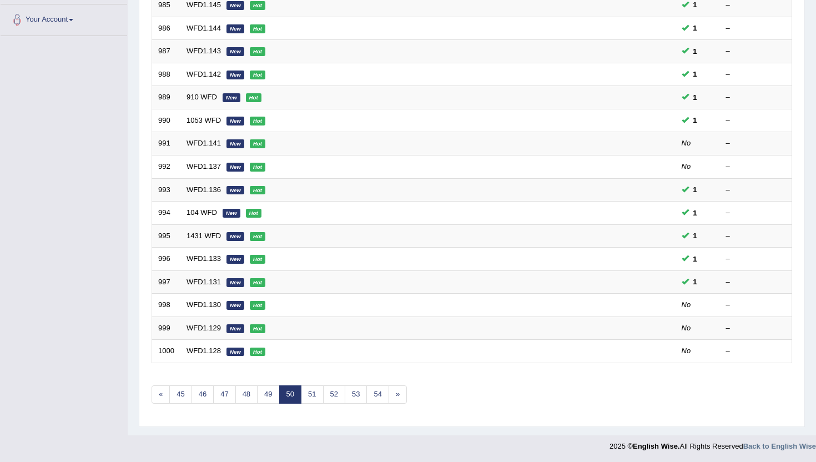
scroll to position [273, 0]
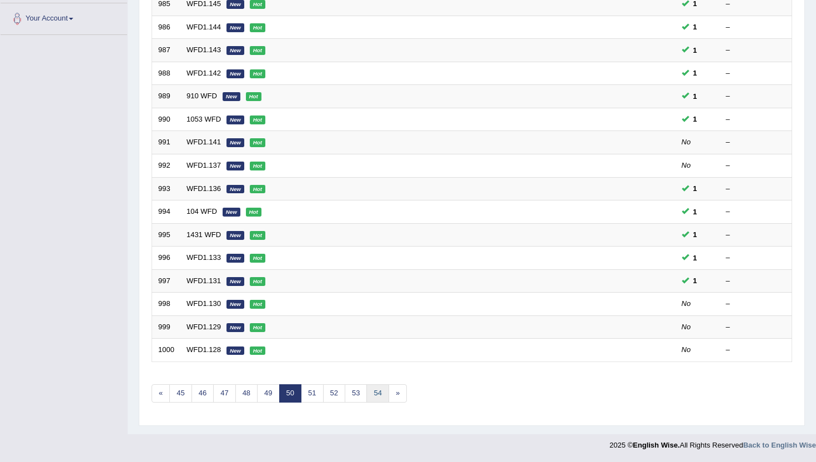
click at [382, 393] on link "54" at bounding box center [378, 393] width 22 height 18
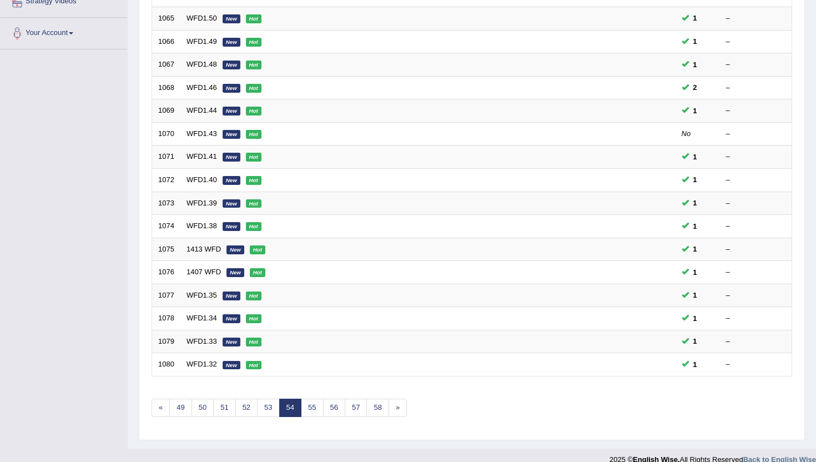
scroll to position [273, 0]
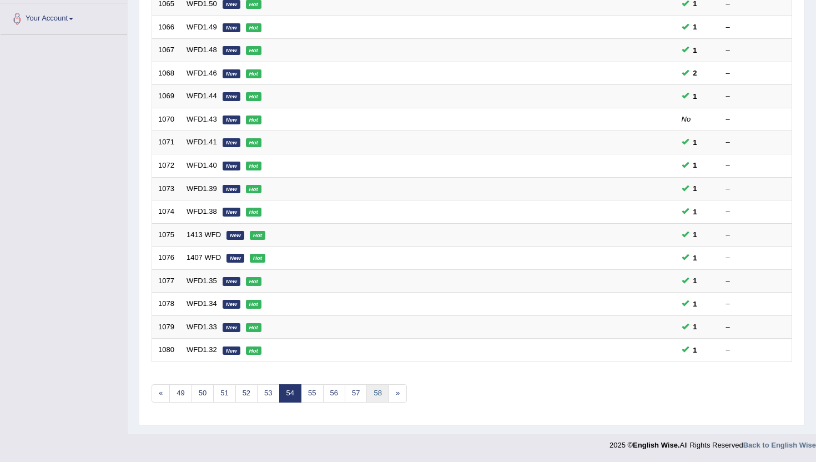
click at [382, 393] on link "58" at bounding box center [378, 393] width 22 height 18
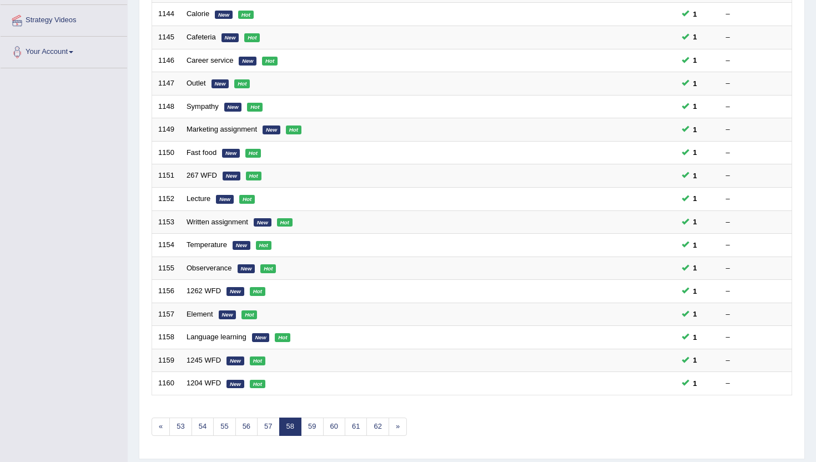
scroll to position [244, 0]
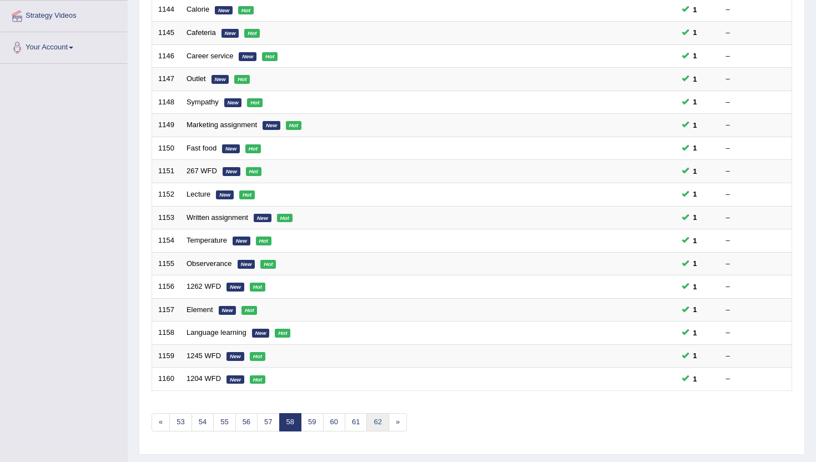
click at [378, 420] on link "62" at bounding box center [378, 422] width 22 height 18
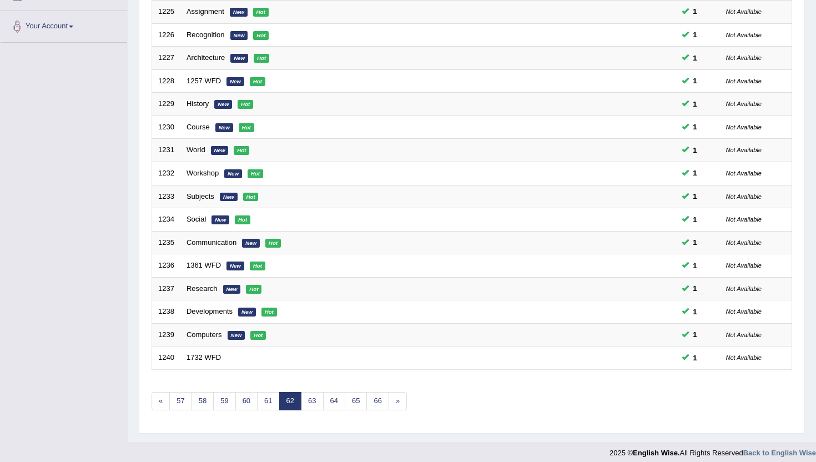
scroll to position [273, 0]
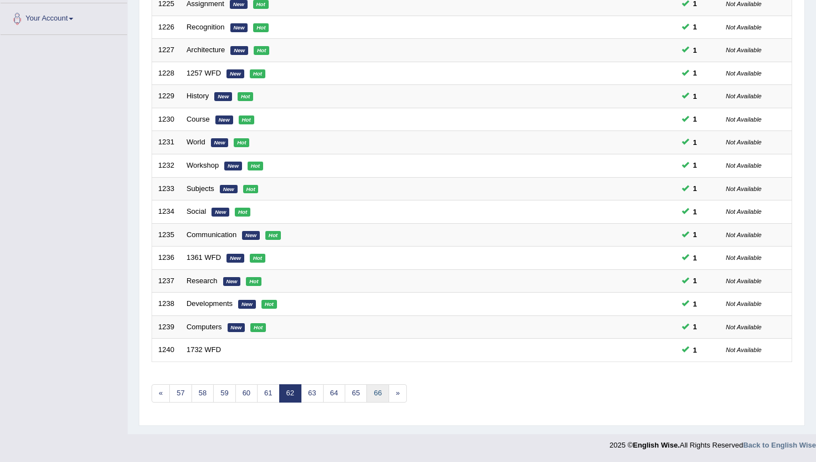
click at [380, 400] on link "66" at bounding box center [378, 393] width 22 height 18
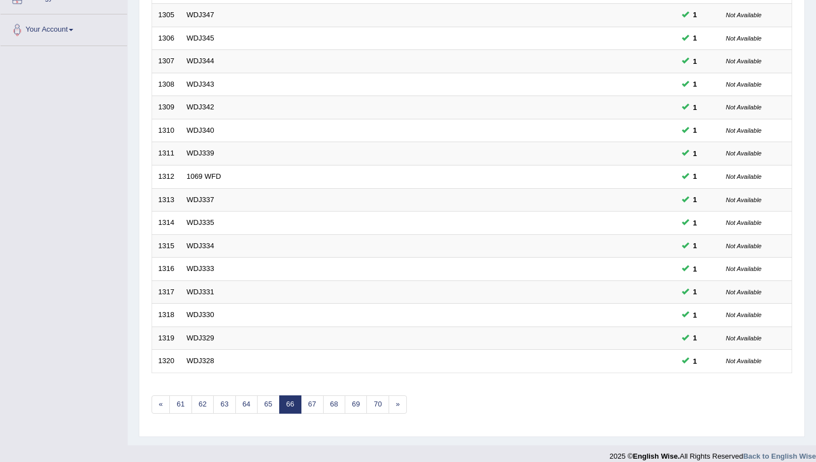
scroll to position [273, 0]
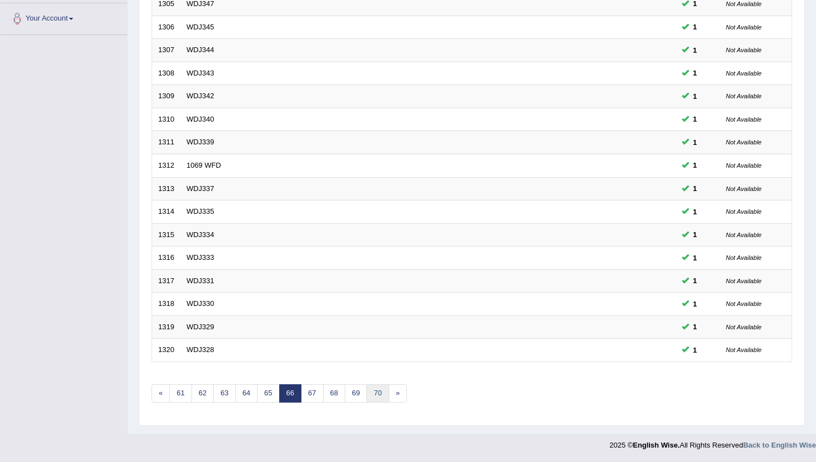
click at [381, 394] on link "70" at bounding box center [378, 393] width 22 height 18
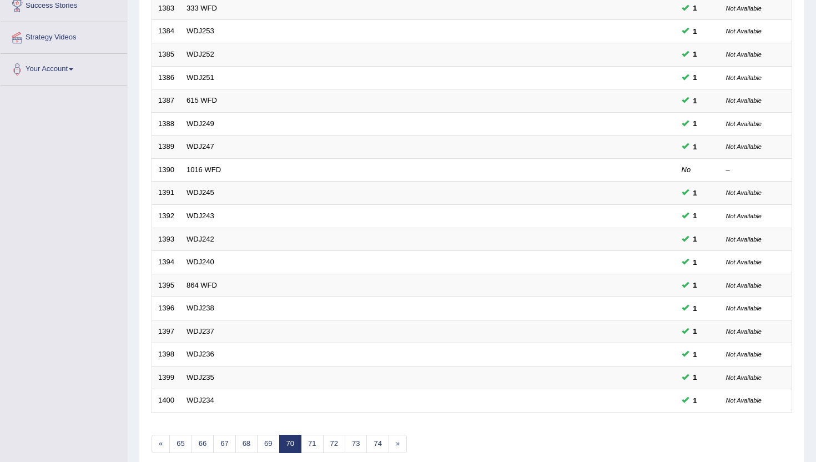
scroll to position [267, 0]
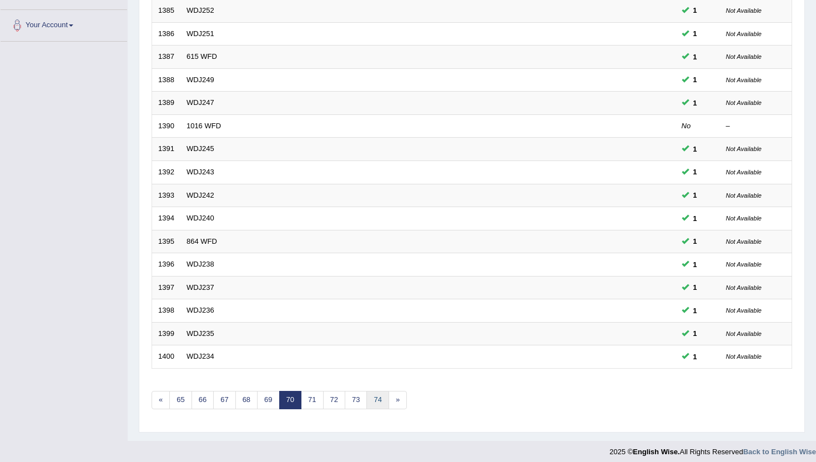
click at [381, 394] on link "74" at bounding box center [378, 400] width 22 height 18
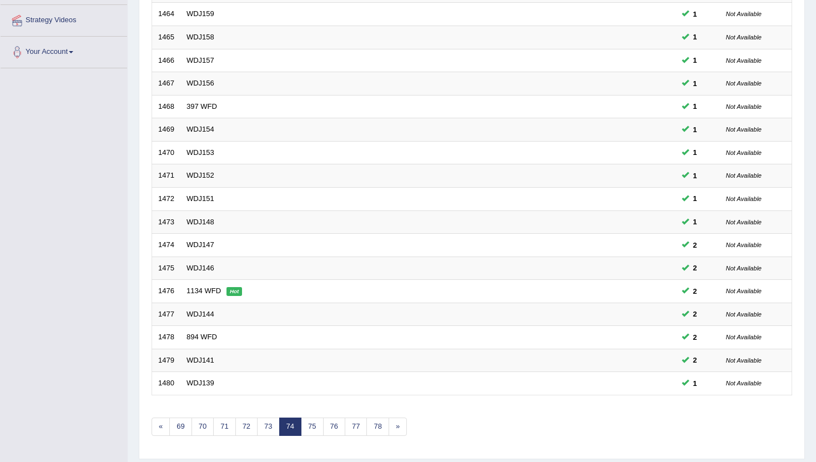
scroll to position [244, 0]
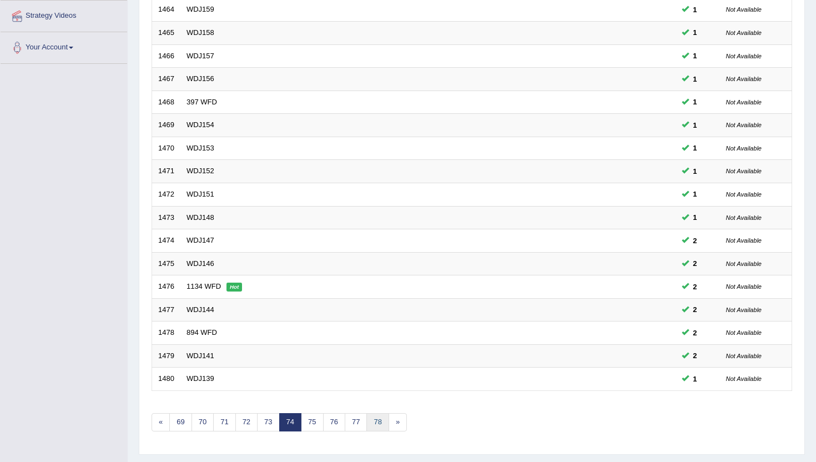
click at [375, 417] on link "78" at bounding box center [378, 422] width 22 height 18
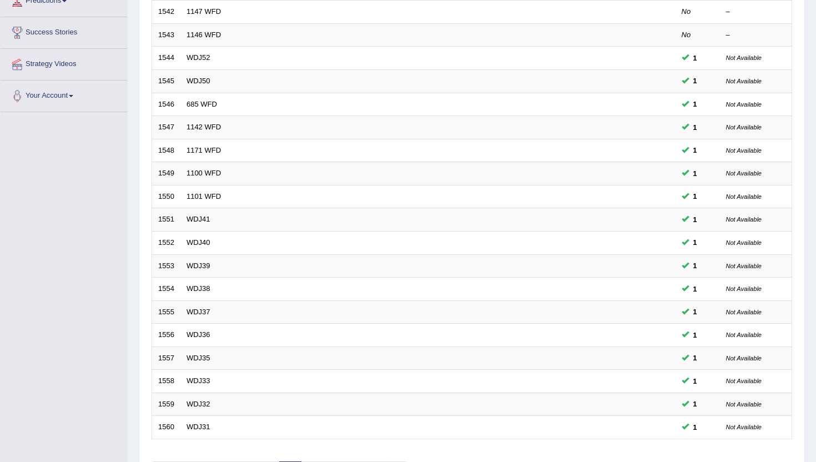
scroll to position [222, 0]
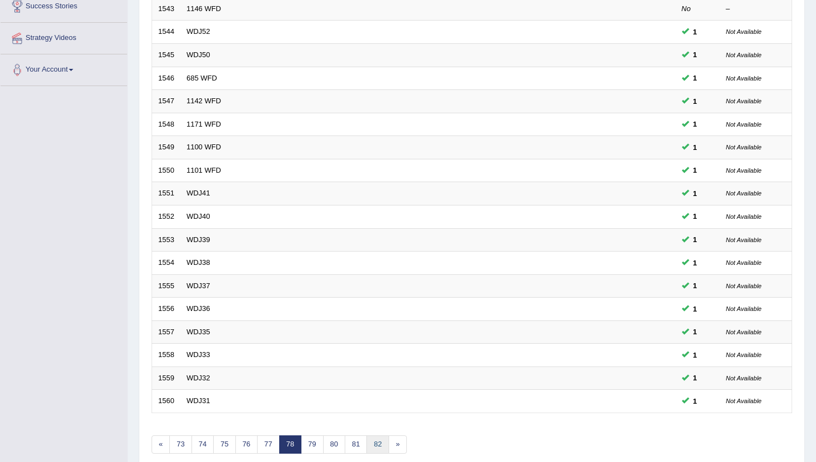
click at [380, 438] on link "82" at bounding box center [378, 444] width 22 height 18
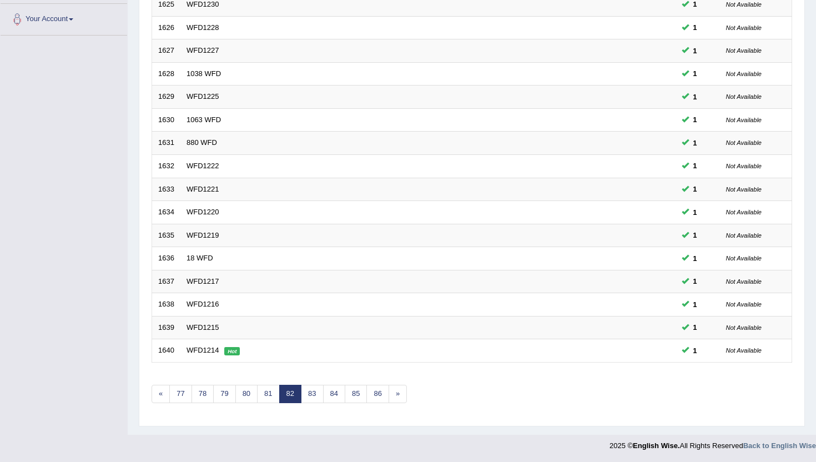
scroll to position [273, 0]
click at [382, 391] on link "86" at bounding box center [378, 393] width 22 height 18
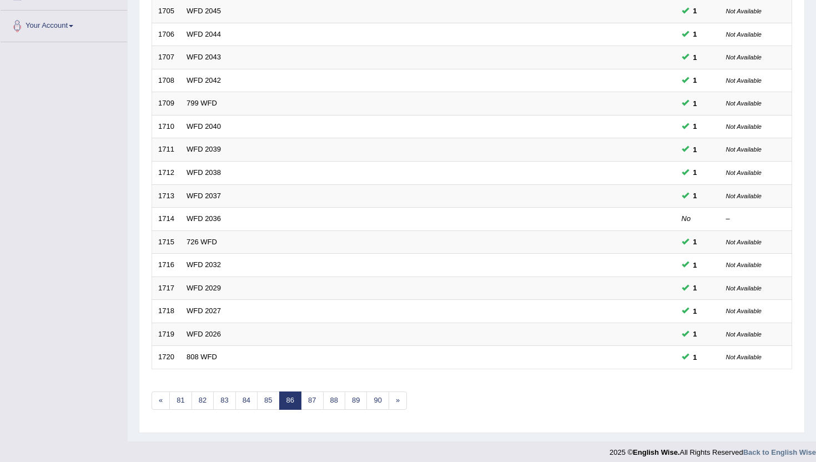
scroll to position [273, 0]
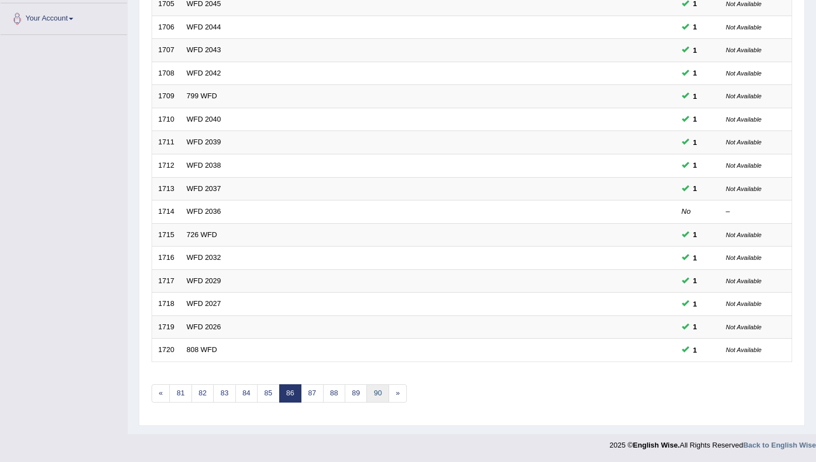
click at [382, 391] on link "90" at bounding box center [378, 393] width 22 height 18
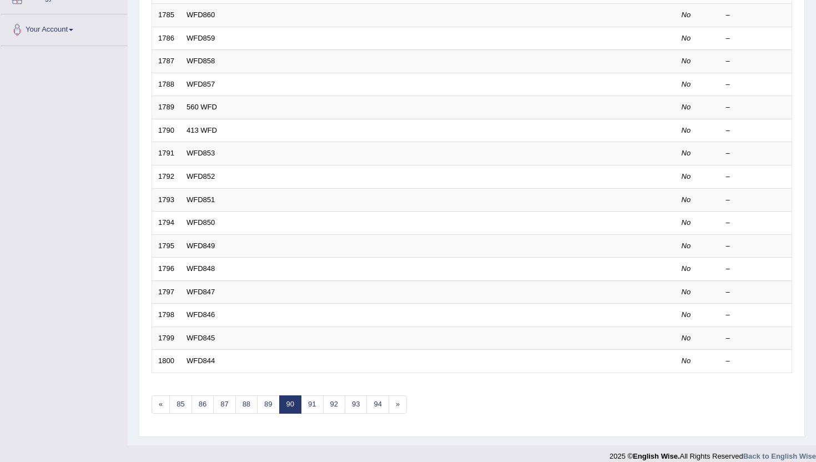
scroll to position [273, 0]
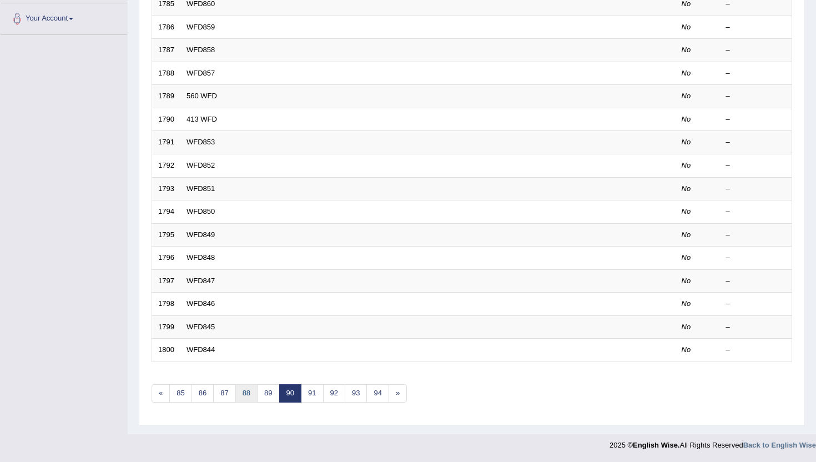
click at [241, 399] on link "88" at bounding box center [246, 393] width 22 height 18
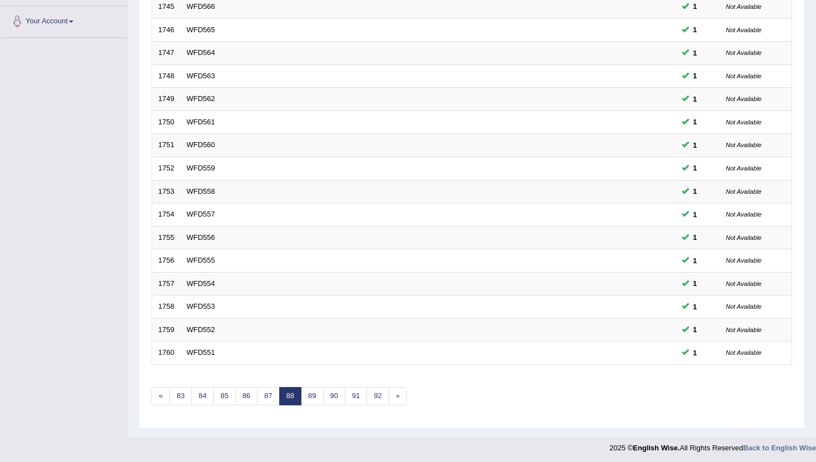
scroll to position [273, 0]
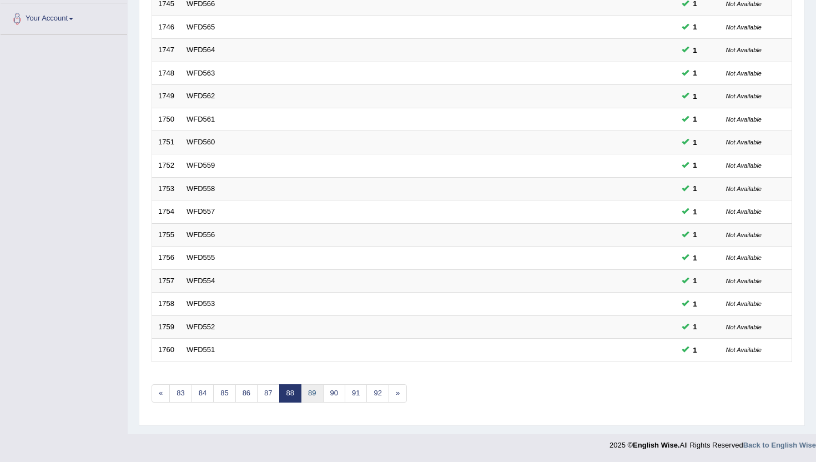
click at [315, 398] on link "89" at bounding box center [312, 393] width 22 height 18
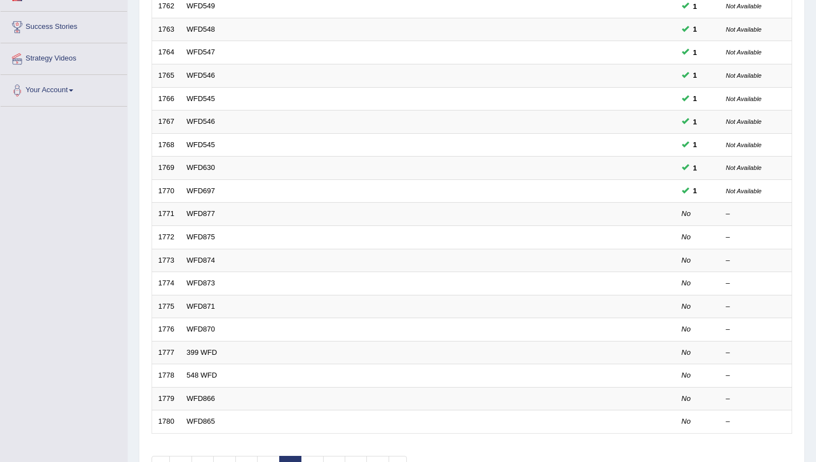
scroll to position [224, 0]
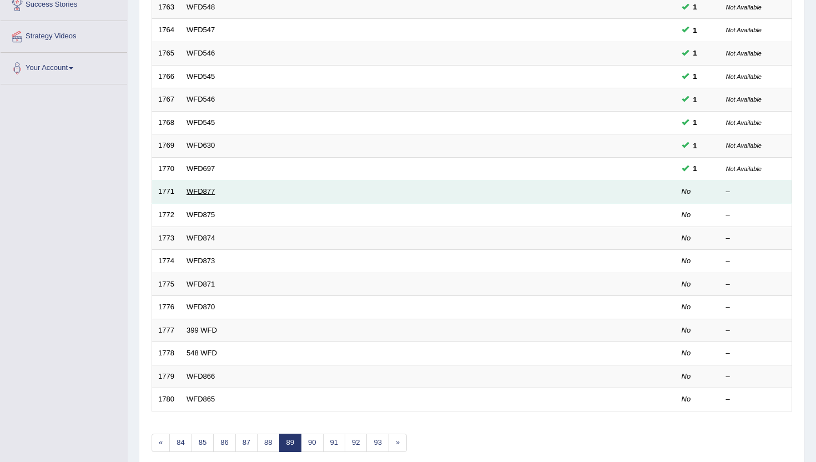
click at [190, 192] on link "WFD877" at bounding box center [201, 191] width 28 height 8
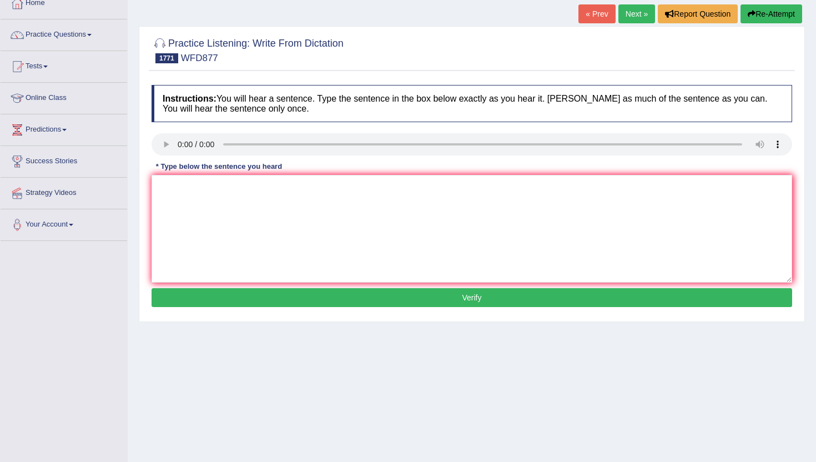
scroll to position [89, 0]
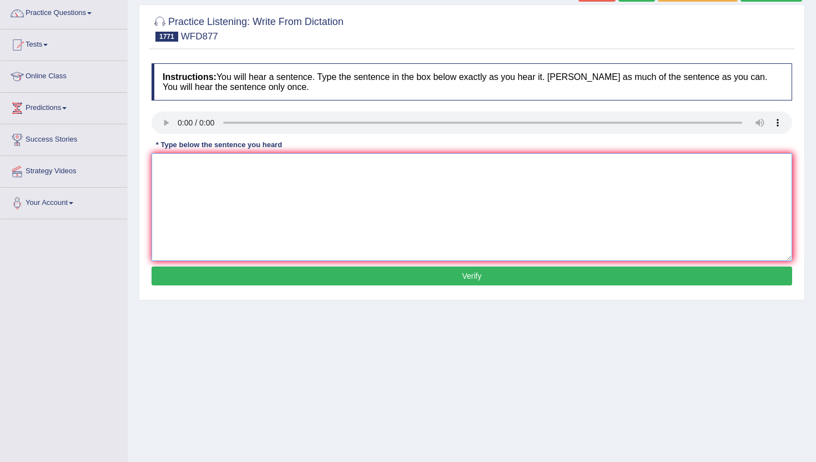
click at [186, 164] on textarea at bounding box center [472, 207] width 641 height 108
click at [193, 176] on textarea at bounding box center [472, 207] width 641 height 108
type textarea "m"
click at [194, 270] on button "Verify" at bounding box center [472, 276] width 641 height 19
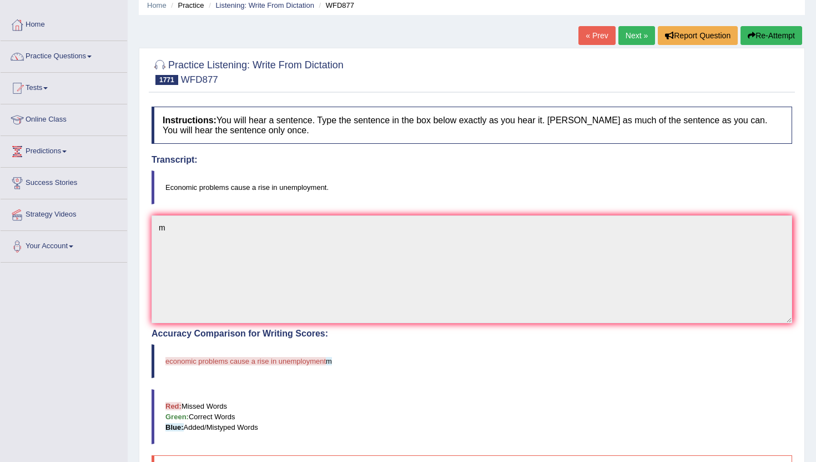
scroll to position [44, 0]
click at [629, 34] on link "Next »" at bounding box center [637, 36] width 37 height 19
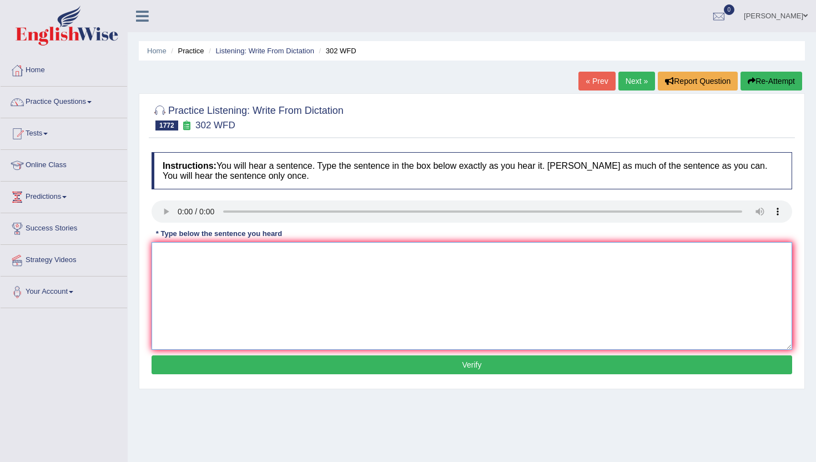
click at [215, 323] on textarea at bounding box center [472, 296] width 641 height 108
type textarea "m"
click at [217, 372] on button "Verify" at bounding box center [472, 364] width 641 height 19
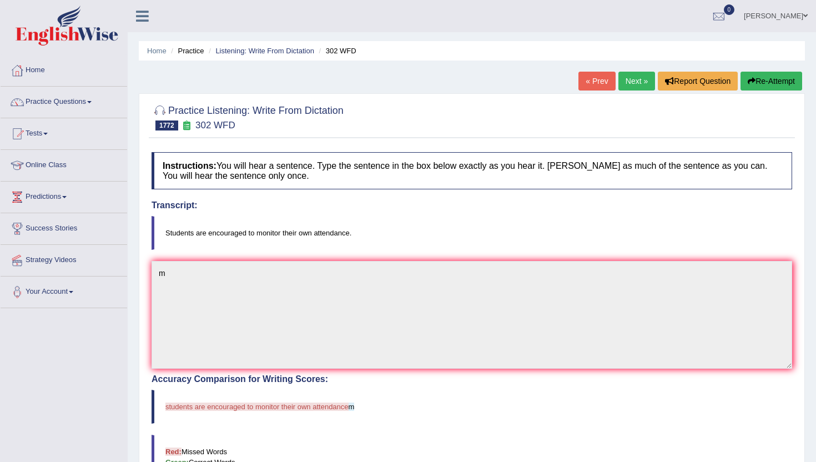
click at [622, 78] on link "Next »" at bounding box center [637, 81] width 37 height 19
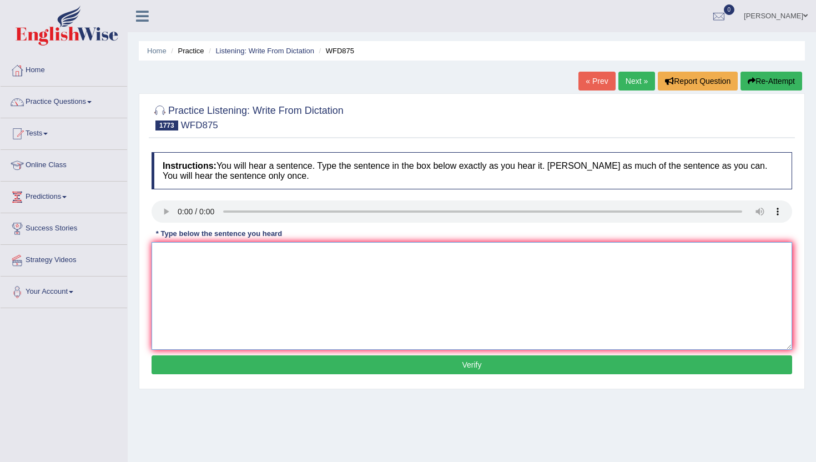
click at [224, 345] on textarea at bounding box center [472, 296] width 641 height 108
type textarea "n"
click at [234, 370] on button "Verify" at bounding box center [472, 364] width 641 height 19
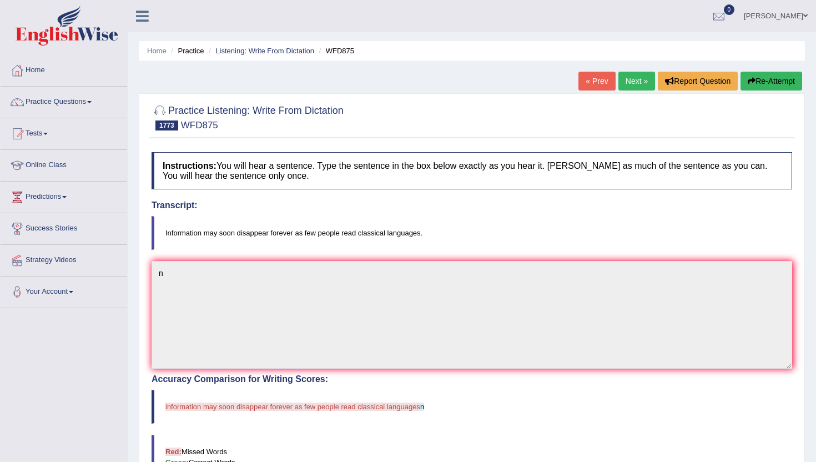
click at [633, 83] on link "Next »" at bounding box center [637, 81] width 37 height 19
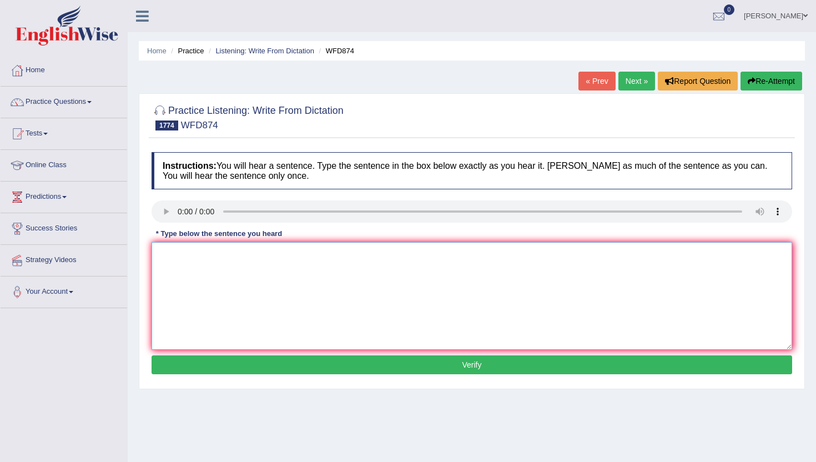
click at [194, 287] on textarea at bounding box center [472, 296] width 641 height 108
type textarea "m"
click at [213, 372] on button "Verify" at bounding box center [472, 364] width 641 height 19
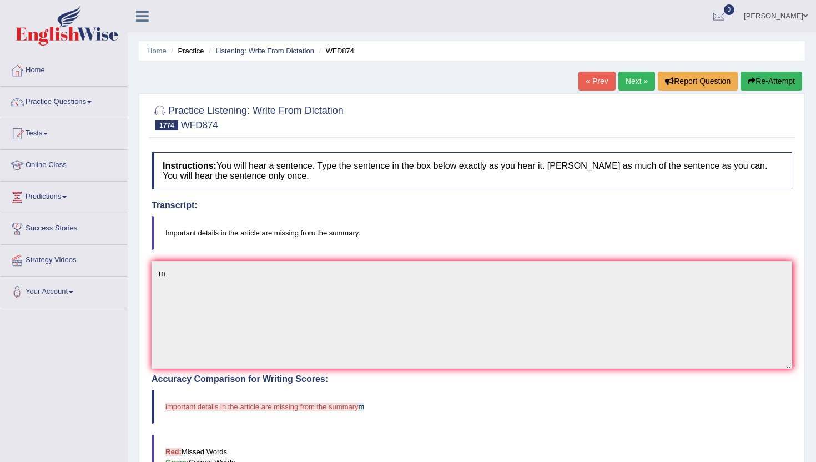
click at [627, 88] on link "Next »" at bounding box center [637, 81] width 37 height 19
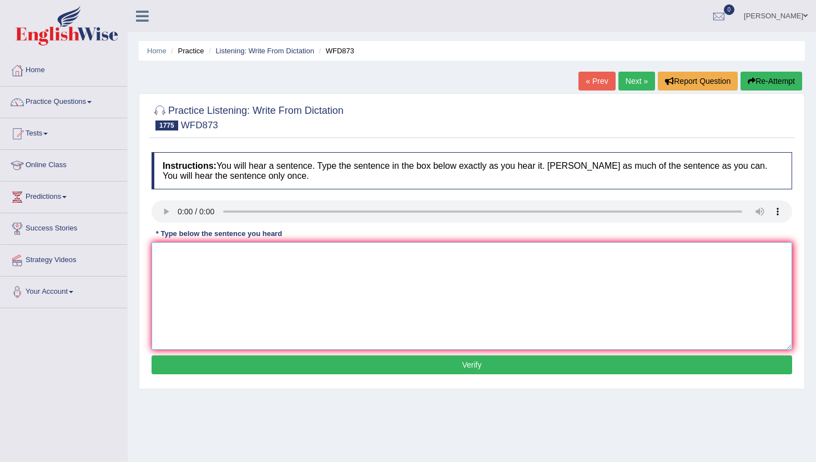
click at [238, 324] on textarea at bounding box center [472, 296] width 641 height 108
type textarea "m"
click at [251, 367] on button "Verify" at bounding box center [472, 364] width 641 height 19
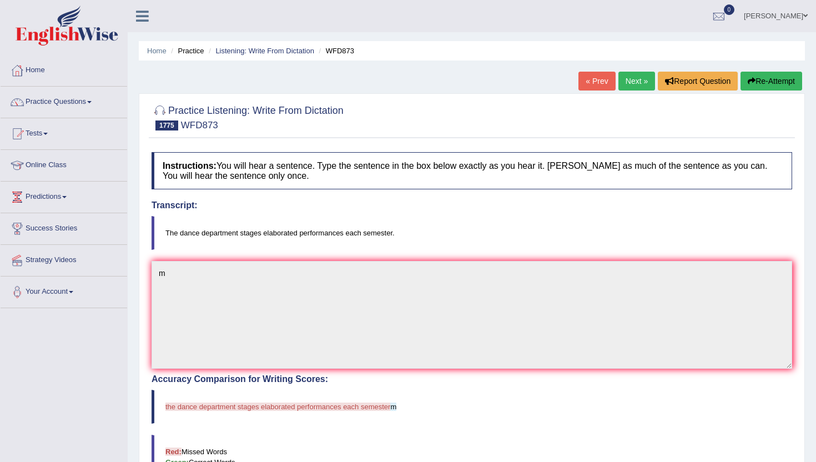
click at [637, 78] on link "Next »" at bounding box center [637, 81] width 37 height 19
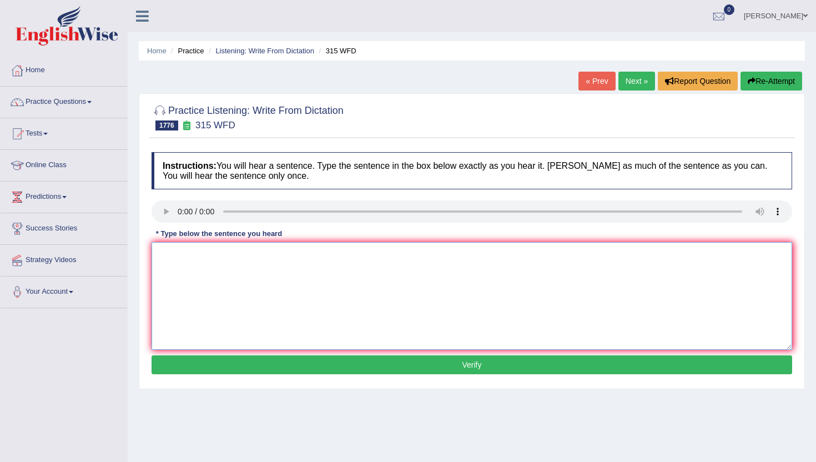
click at [206, 268] on textarea at bounding box center [472, 296] width 641 height 108
type textarea "n"
click at [193, 366] on button "Verify" at bounding box center [472, 364] width 641 height 19
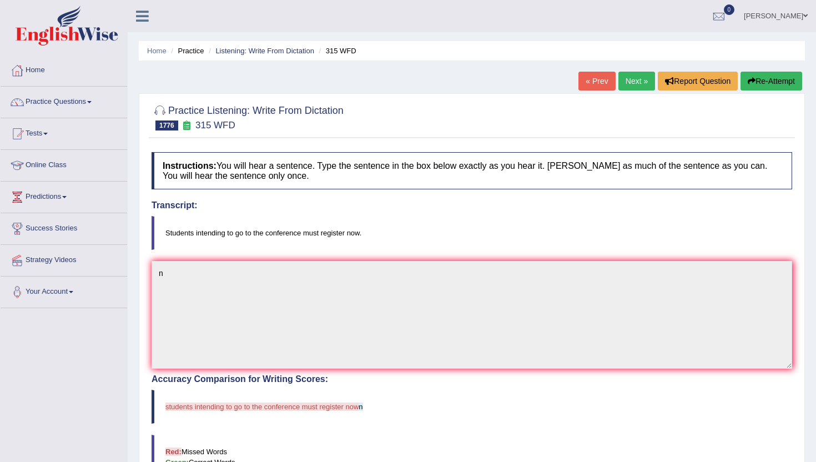
click at [632, 81] on link "Next »" at bounding box center [637, 81] width 37 height 19
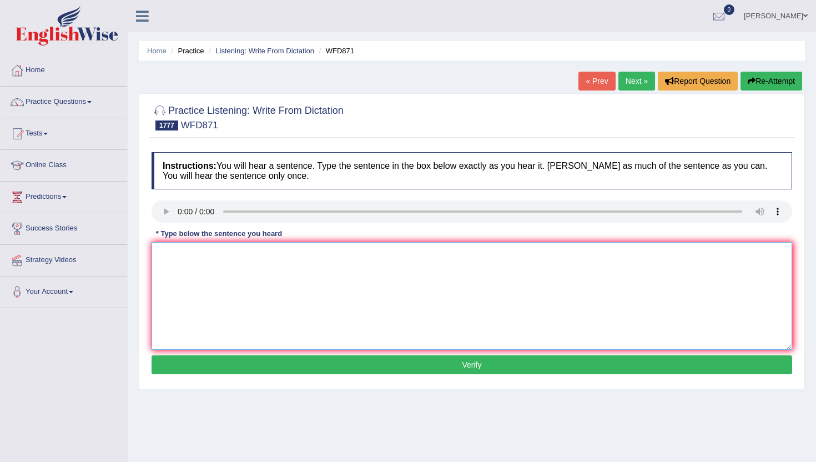
drag, startPoint x: 213, startPoint y: 281, endPoint x: 213, endPoint y: 270, distance: 10.6
click at [213, 279] on textarea at bounding box center [472, 296] width 641 height 108
type textarea "m"
click at [215, 359] on button "Verify" at bounding box center [472, 364] width 641 height 19
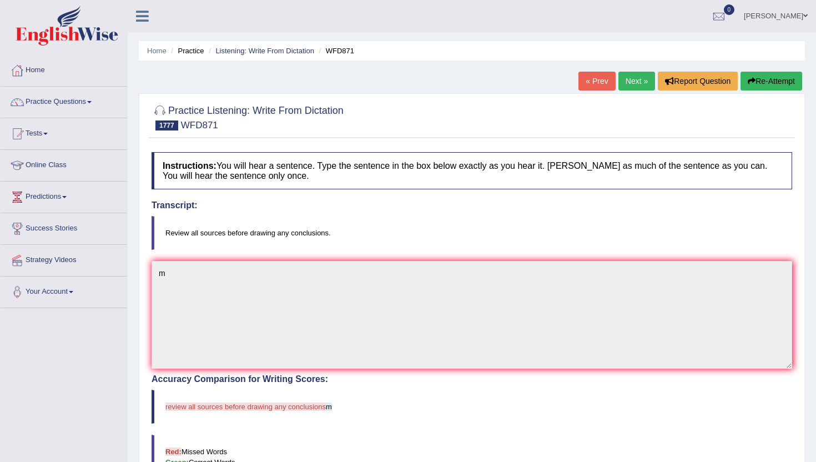
click at [619, 82] on link "Next »" at bounding box center [637, 81] width 37 height 19
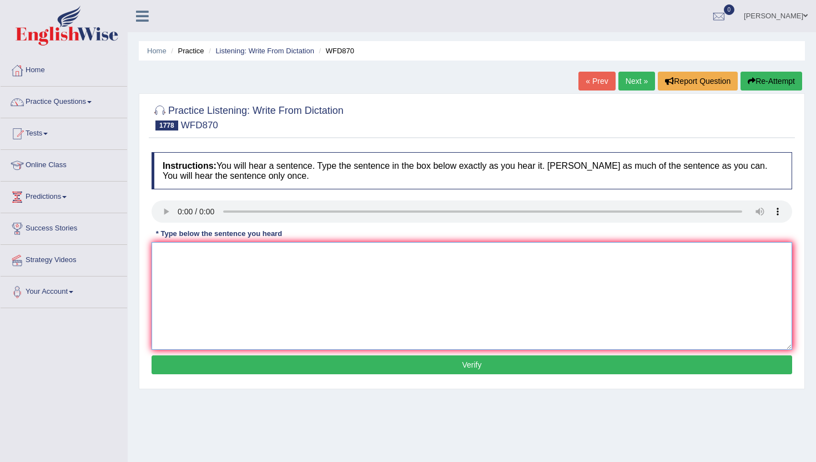
drag, startPoint x: 206, startPoint y: 303, endPoint x: 207, endPoint y: 291, distance: 12.3
click at [206, 303] on textarea at bounding box center [472, 296] width 641 height 108
type textarea "m"
click at [223, 365] on button "Verify" at bounding box center [472, 364] width 641 height 19
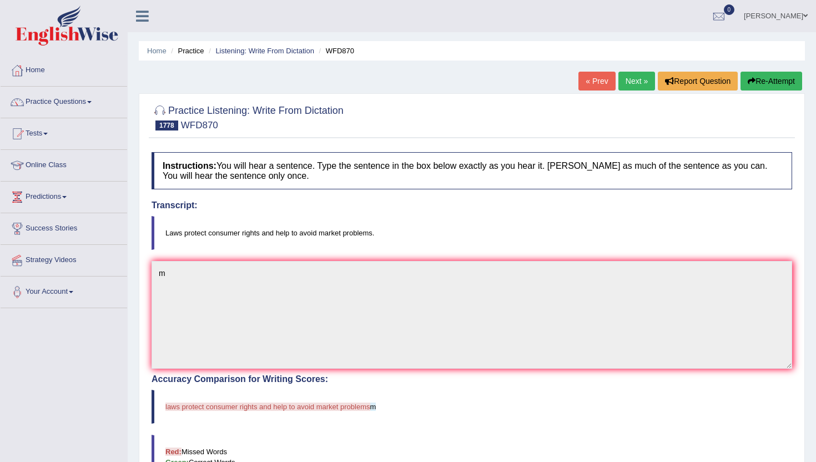
click at [629, 78] on link "Next »" at bounding box center [637, 81] width 37 height 19
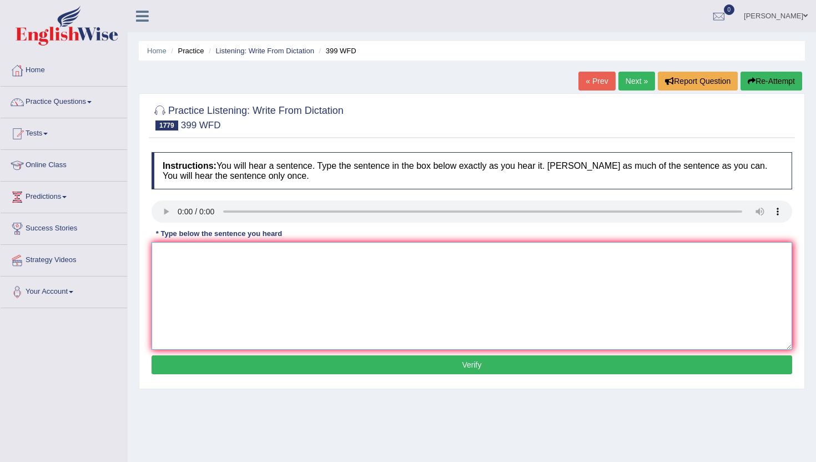
click at [246, 305] on textarea at bounding box center [472, 296] width 641 height 108
type textarea "m"
click at [248, 360] on button "Verify" at bounding box center [472, 364] width 641 height 19
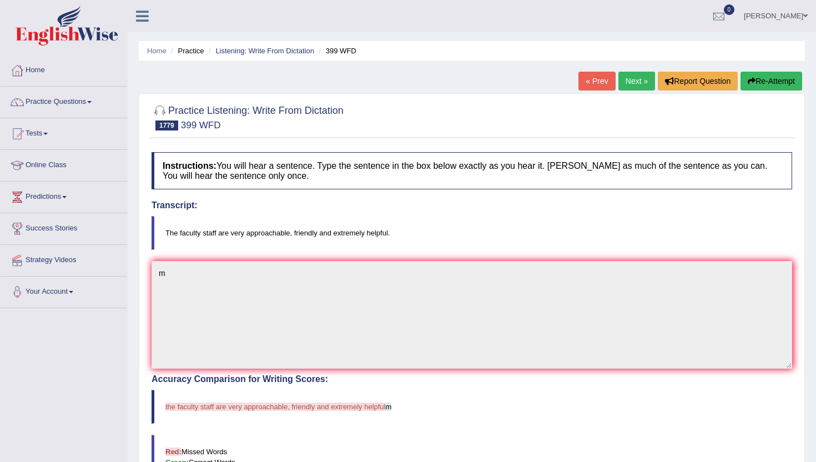
click at [629, 88] on link "Next »" at bounding box center [637, 81] width 37 height 19
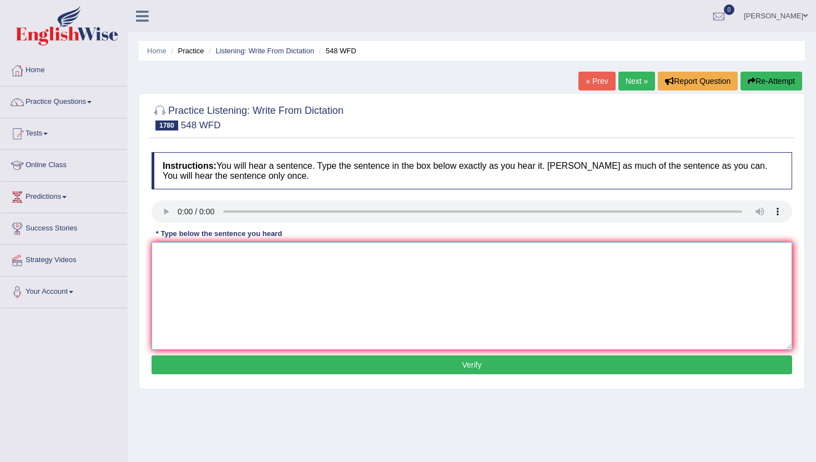
click at [188, 281] on textarea at bounding box center [472, 296] width 641 height 108
type textarea "n"
click at [177, 367] on button "Verify" at bounding box center [472, 364] width 641 height 19
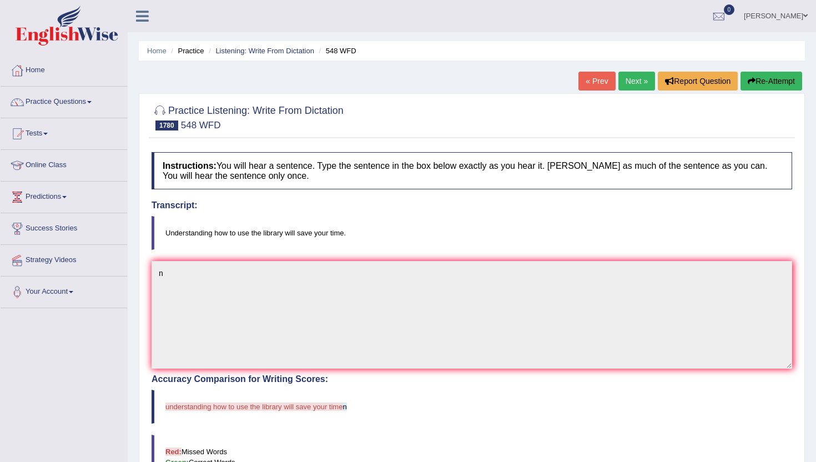
click at [634, 80] on link "Next »" at bounding box center [637, 81] width 37 height 19
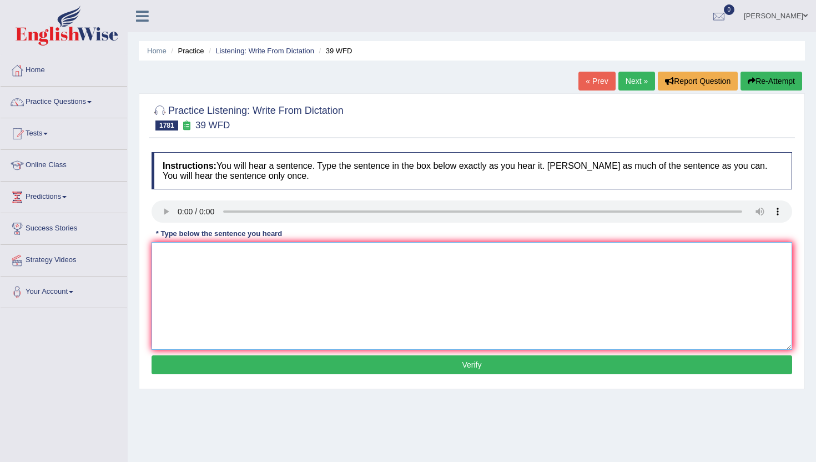
drag, startPoint x: 199, startPoint y: 274, endPoint x: 199, endPoint y: 264, distance: 10.0
click at [199, 273] on textarea at bounding box center [472, 296] width 641 height 108
type textarea "m"
click at [220, 363] on button "Verify" at bounding box center [472, 364] width 641 height 19
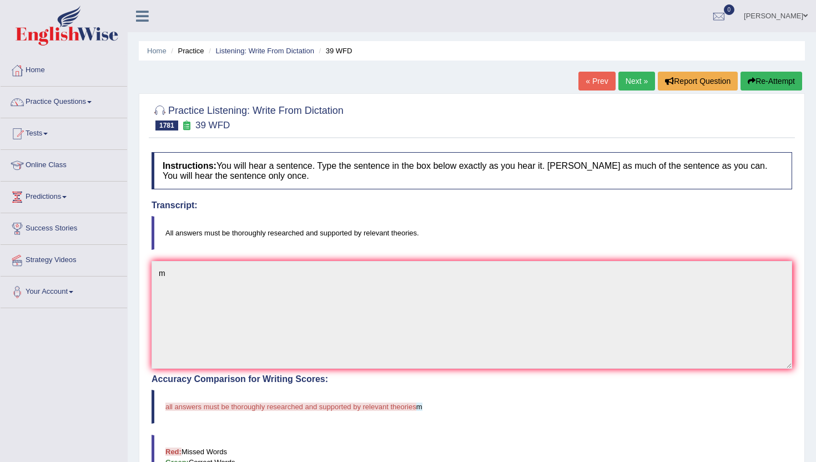
click at [626, 81] on link "Next »" at bounding box center [637, 81] width 37 height 19
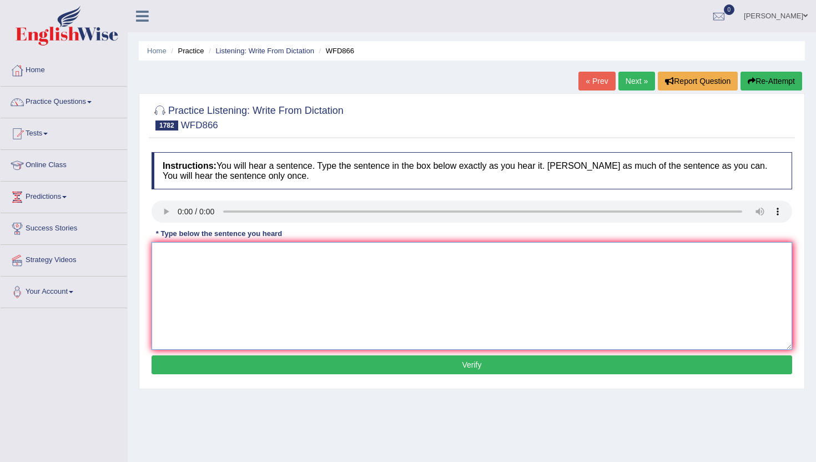
click at [215, 327] on textarea at bounding box center [472, 296] width 641 height 108
type textarea "m"
click at [208, 381] on div "Instructions: You will hear a sentence. Type the sentence in the box below exac…" at bounding box center [472, 265] width 646 height 237
click at [209, 367] on button "Verify" at bounding box center [472, 364] width 641 height 19
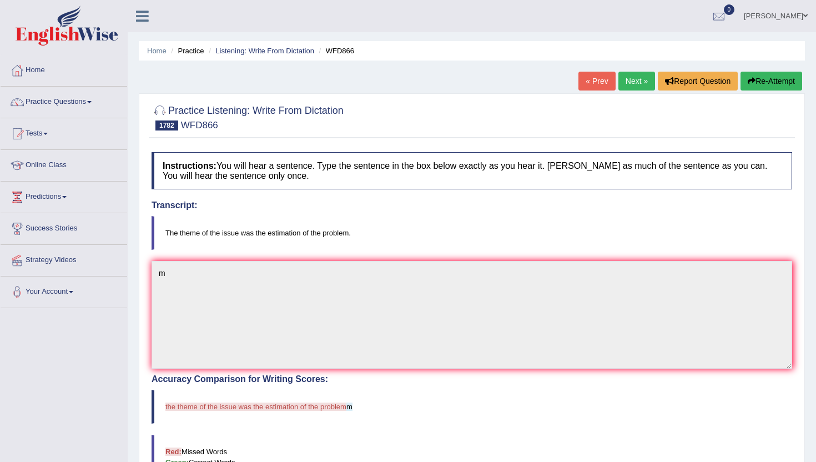
click at [630, 81] on link "Next »" at bounding box center [637, 81] width 37 height 19
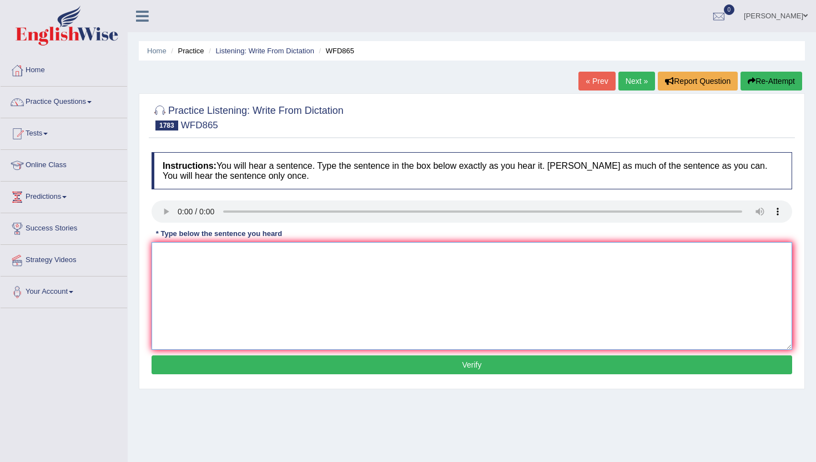
click at [203, 282] on textarea at bounding box center [472, 296] width 641 height 108
type textarea "n"
click at [199, 369] on button "Verify" at bounding box center [472, 364] width 641 height 19
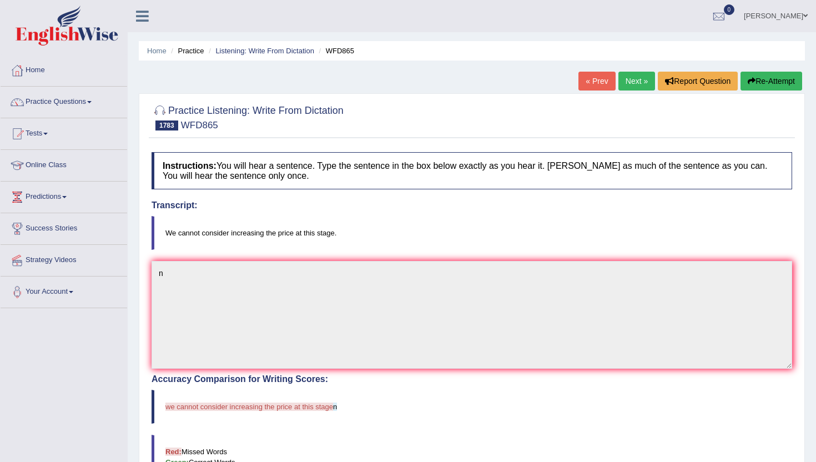
click at [631, 87] on link "Next »" at bounding box center [637, 81] width 37 height 19
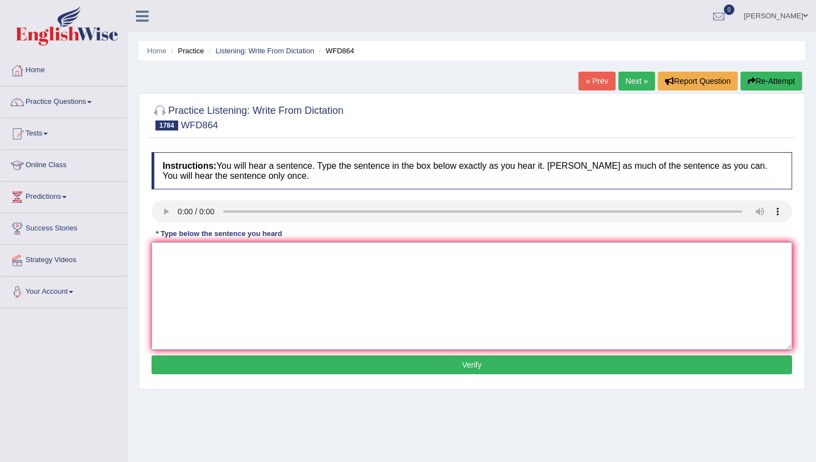
drag, startPoint x: 234, startPoint y: 334, endPoint x: 238, endPoint y: 317, distance: 17.2
click at [234, 333] on textarea at bounding box center [472, 296] width 641 height 108
type textarea "n"
click at [239, 363] on button "Verify" at bounding box center [472, 364] width 641 height 19
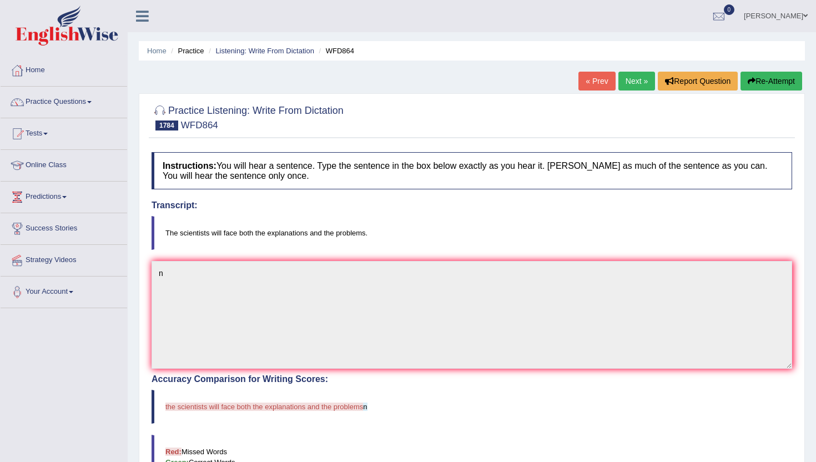
click at [637, 79] on link "Next »" at bounding box center [637, 81] width 37 height 19
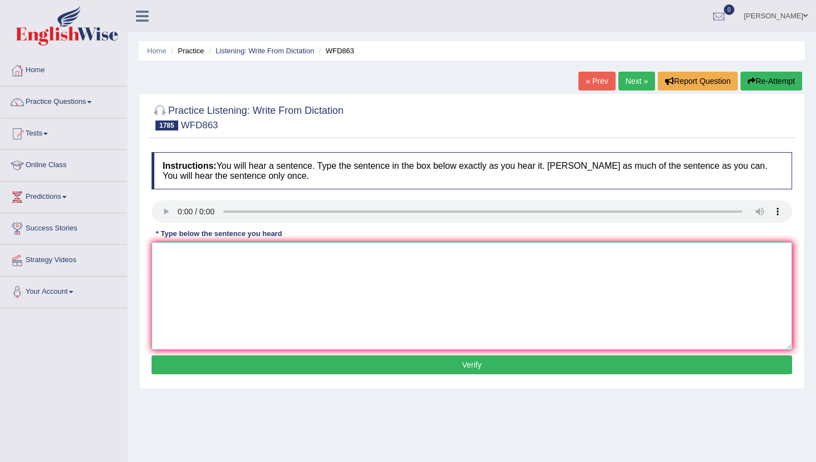
click at [192, 269] on textarea at bounding box center [472, 296] width 641 height 108
type textarea "m"
click at [198, 359] on button "Verify" at bounding box center [472, 364] width 641 height 19
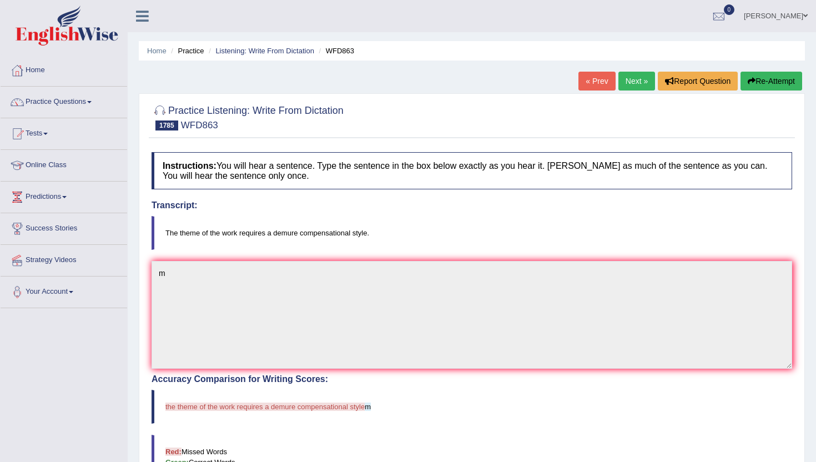
click at [619, 76] on link "Next »" at bounding box center [637, 81] width 37 height 19
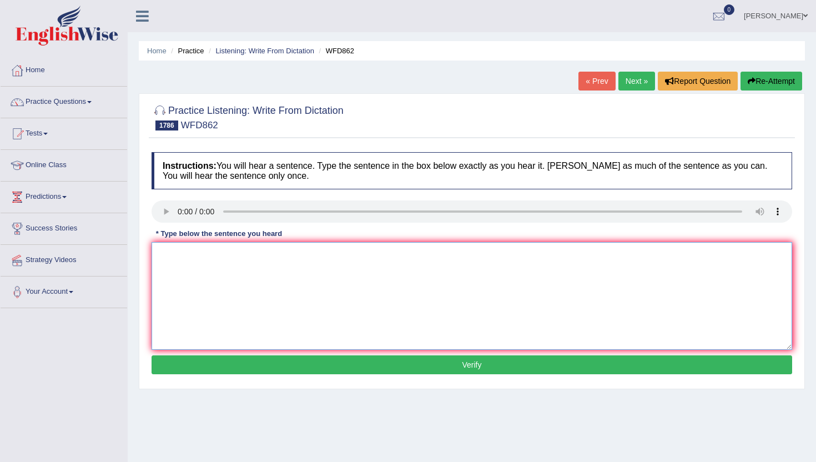
click at [225, 337] on textarea at bounding box center [472, 296] width 641 height 108
type textarea "m"
click at [233, 369] on button "Verify" at bounding box center [472, 364] width 641 height 19
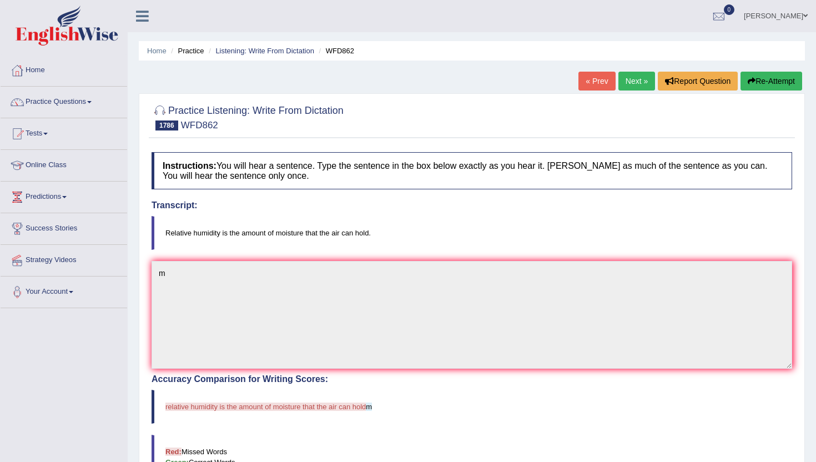
click at [642, 80] on link "Next »" at bounding box center [637, 81] width 37 height 19
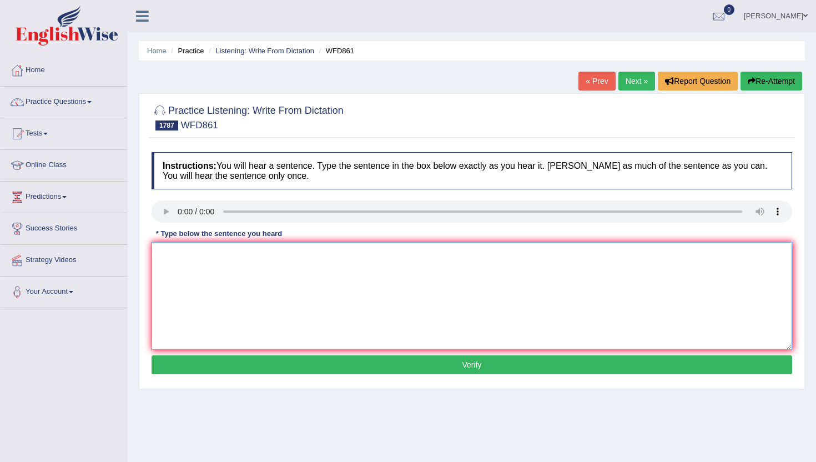
click at [185, 309] on textarea at bounding box center [472, 296] width 641 height 108
type textarea "m"
click at [194, 365] on button "Verify" at bounding box center [472, 364] width 641 height 19
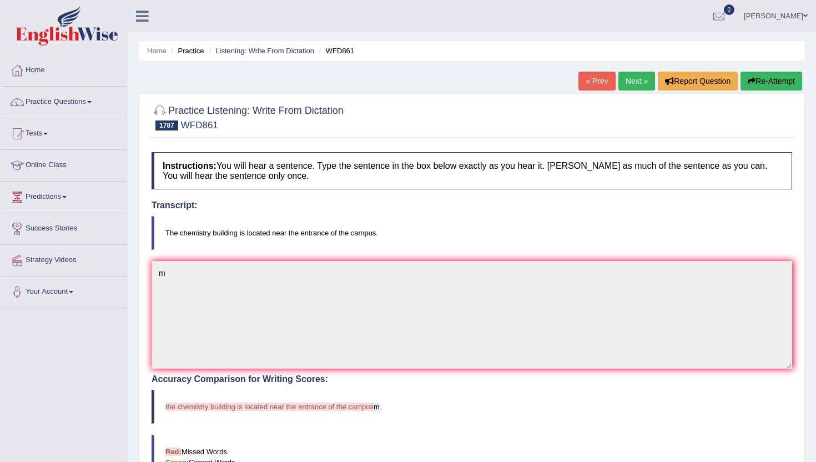
click at [632, 78] on link "Next »" at bounding box center [637, 81] width 37 height 19
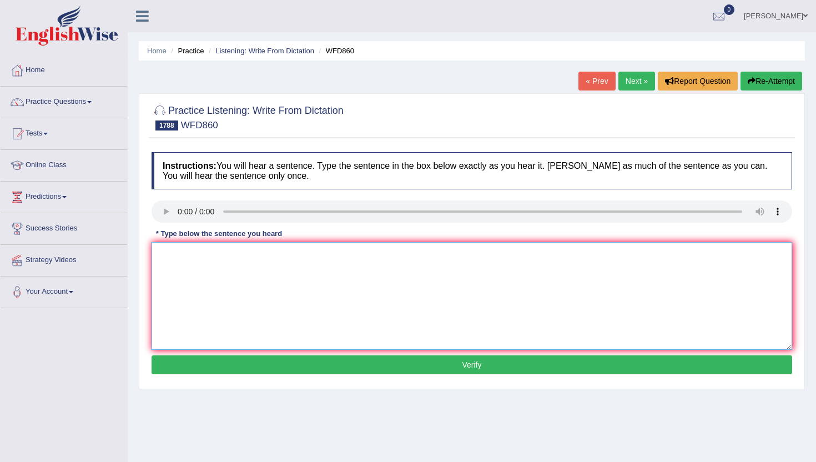
drag, startPoint x: 179, startPoint y: 283, endPoint x: 179, endPoint y: 272, distance: 10.6
click at [179, 279] on textarea at bounding box center [472, 296] width 641 height 108
type textarea "n"
click at [182, 360] on button "Verify" at bounding box center [472, 364] width 641 height 19
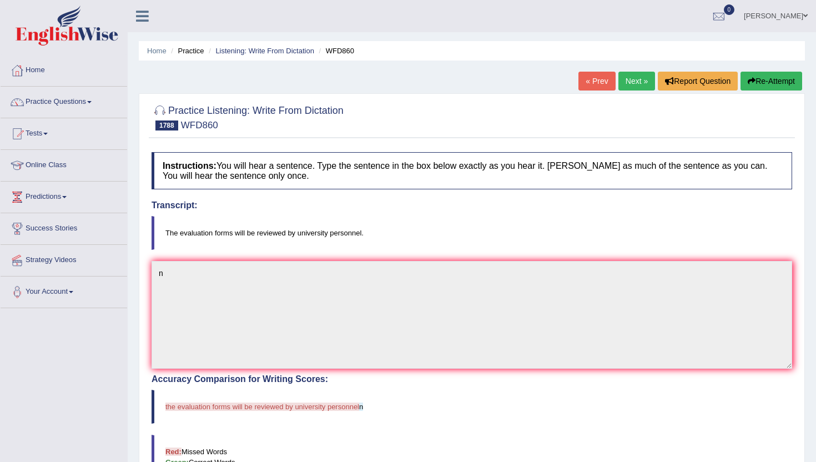
click at [628, 79] on link "Next »" at bounding box center [637, 81] width 37 height 19
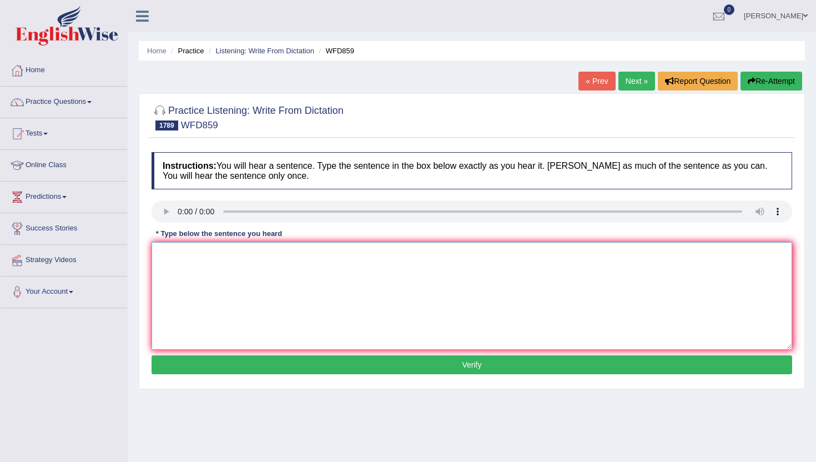
click at [187, 270] on textarea at bounding box center [472, 296] width 641 height 108
type textarea "n"
click at [206, 358] on button "Verify" at bounding box center [472, 364] width 641 height 19
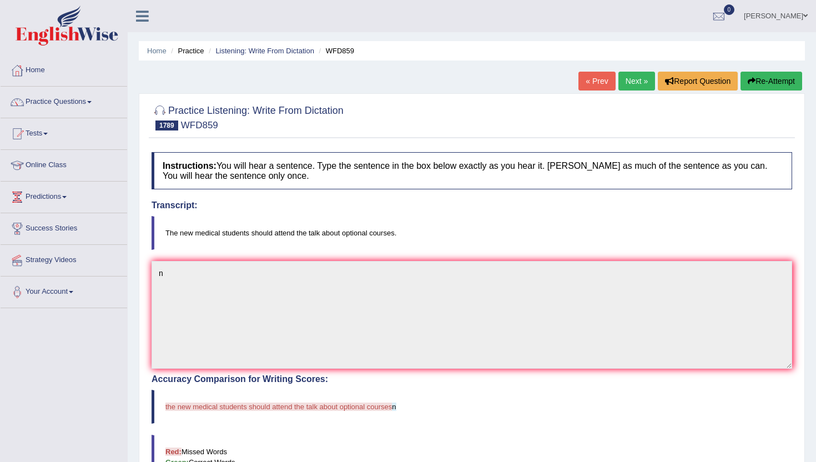
click at [633, 83] on link "Next »" at bounding box center [637, 81] width 37 height 19
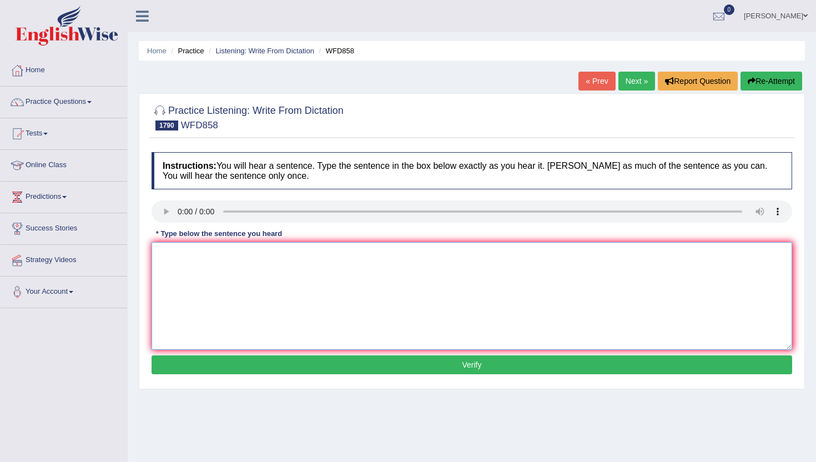
drag, startPoint x: 183, startPoint y: 280, endPoint x: 191, endPoint y: 257, distance: 24.6
click at [183, 279] on textarea at bounding box center [472, 296] width 641 height 108
type textarea "n"
click at [195, 357] on button "Verify" at bounding box center [472, 364] width 641 height 19
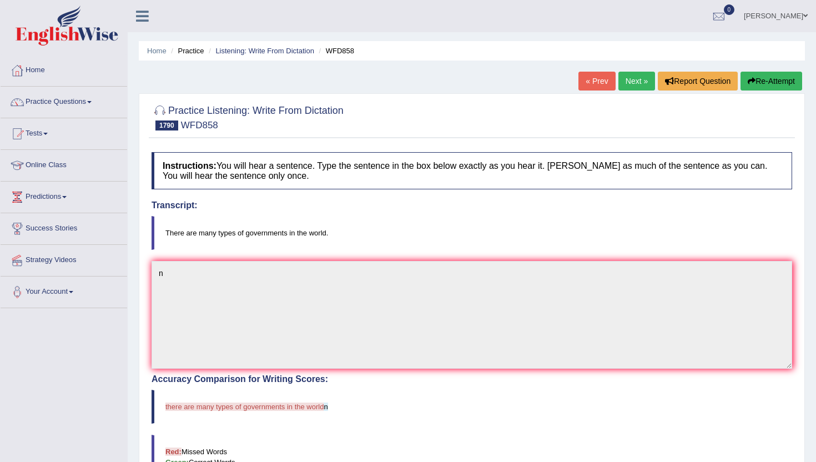
click at [632, 79] on link "Next »" at bounding box center [637, 81] width 37 height 19
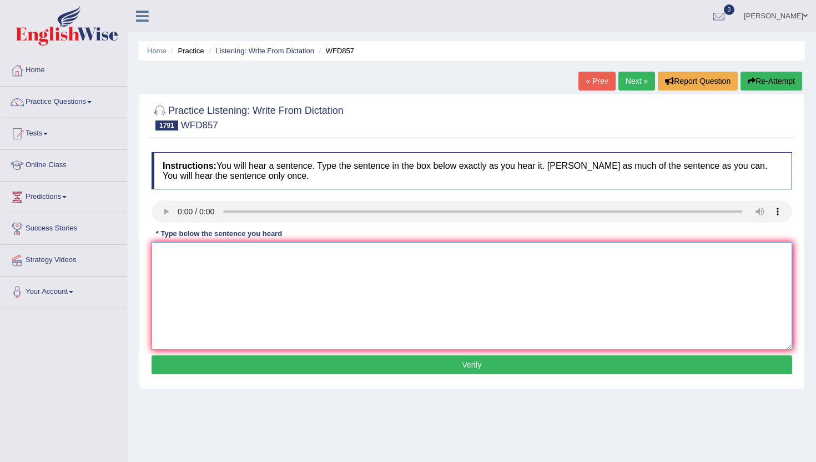
drag, startPoint x: 185, startPoint y: 280, endPoint x: 185, endPoint y: 257, distance: 23.9
click at [185, 265] on textarea at bounding box center [472, 296] width 641 height 108
type textarea "n"
click at [196, 360] on button "Verify" at bounding box center [472, 364] width 641 height 19
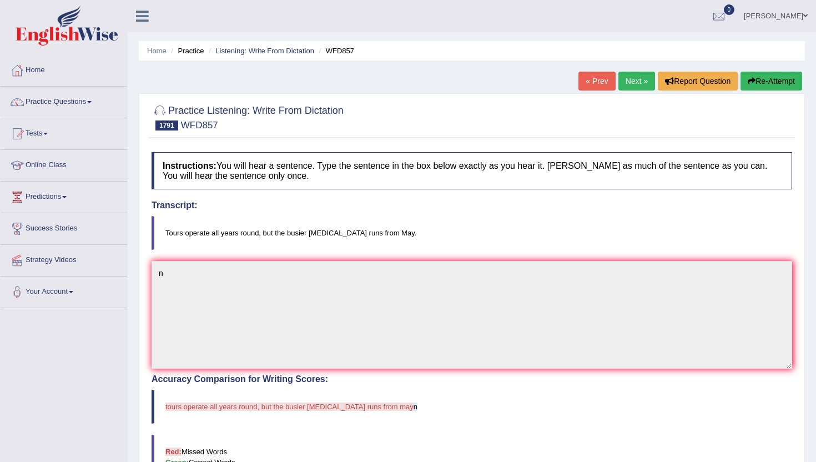
click at [637, 77] on link "Next »" at bounding box center [637, 81] width 37 height 19
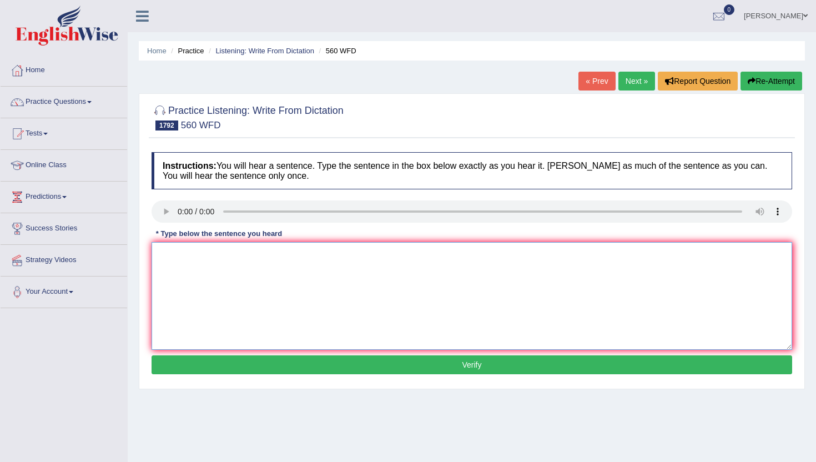
click at [230, 339] on textarea at bounding box center [472, 296] width 641 height 108
type textarea "m"
click at [225, 367] on button "Verify" at bounding box center [472, 364] width 641 height 19
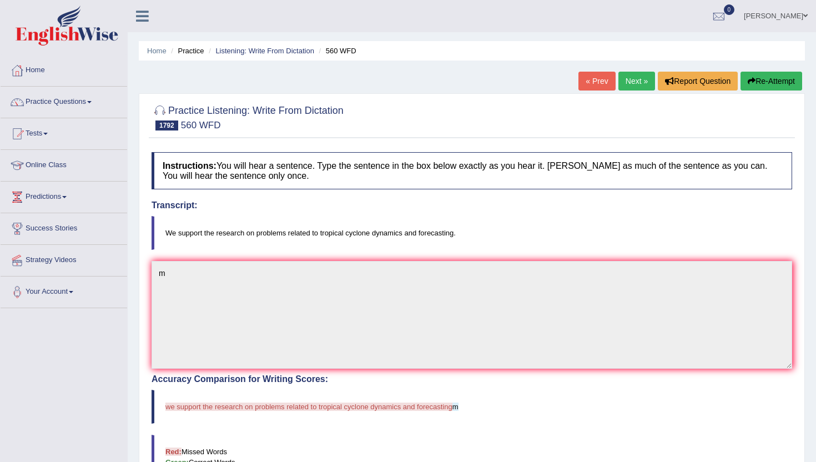
click at [632, 79] on link "Next »" at bounding box center [637, 81] width 37 height 19
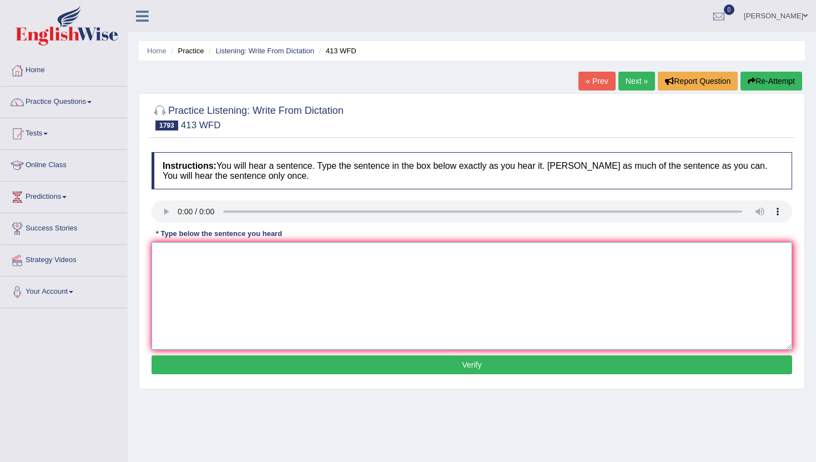
drag, startPoint x: 219, startPoint y: 339, endPoint x: 224, endPoint y: 319, distance: 20.6
click at [219, 337] on textarea at bounding box center [472, 296] width 641 height 108
type textarea "n"
click at [216, 373] on button "Verify" at bounding box center [472, 364] width 641 height 19
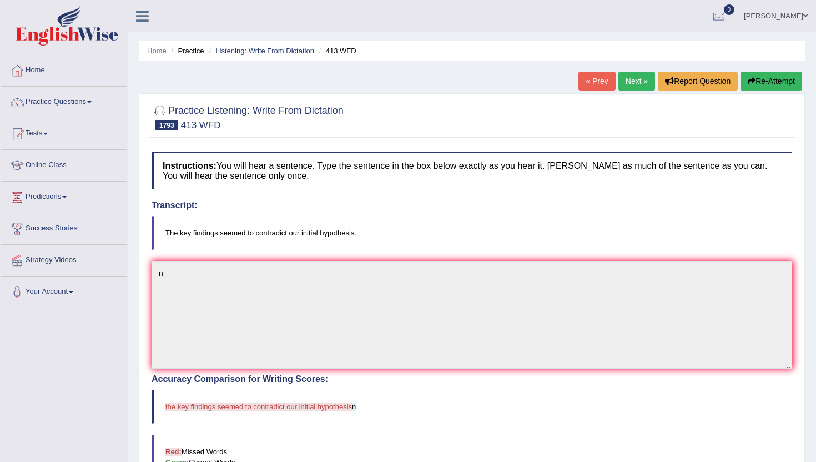
click at [630, 79] on link "Next »" at bounding box center [637, 81] width 37 height 19
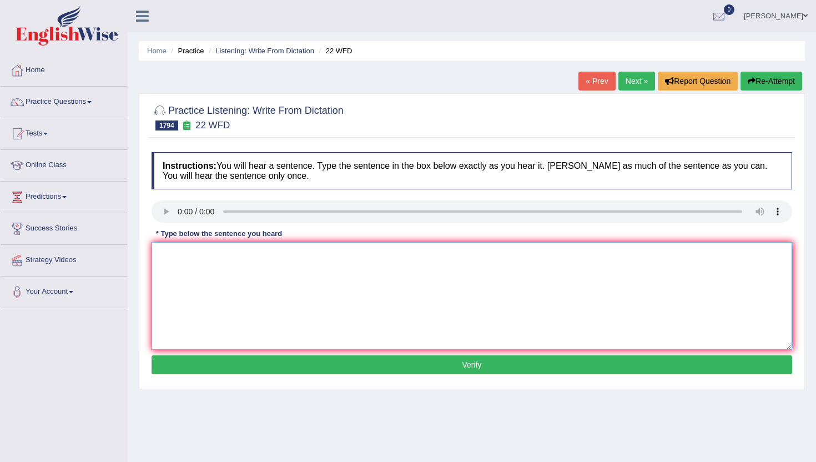
drag, startPoint x: 222, startPoint y: 303, endPoint x: 228, endPoint y: 288, distance: 16.7
click at [222, 303] on textarea at bounding box center [472, 296] width 641 height 108
type textarea "n"
click at [226, 366] on button "Verify" at bounding box center [472, 364] width 641 height 19
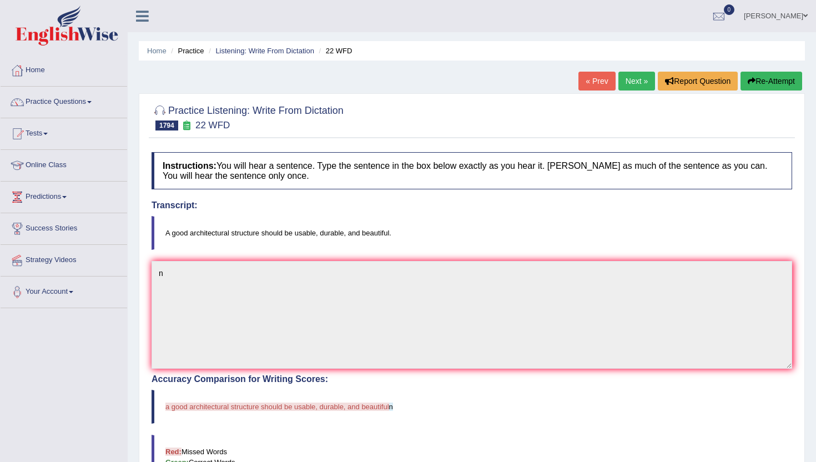
click at [637, 80] on link "Next »" at bounding box center [637, 81] width 37 height 19
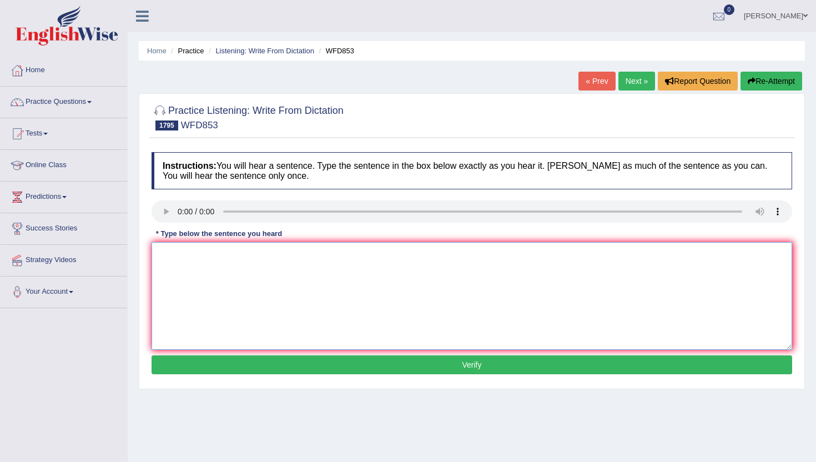
click at [219, 309] on textarea at bounding box center [472, 296] width 641 height 108
type textarea "n"
click at [222, 366] on button "Verify" at bounding box center [472, 364] width 641 height 19
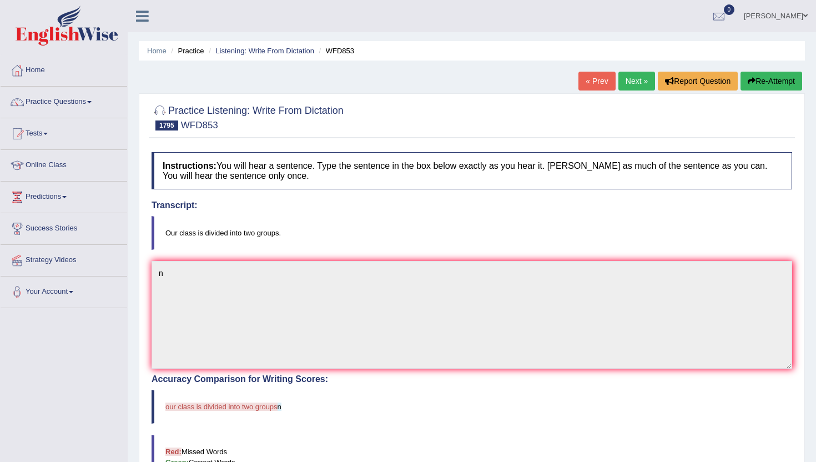
click at [635, 83] on link "Next »" at bounding box center [637, 81] width 37 height 19
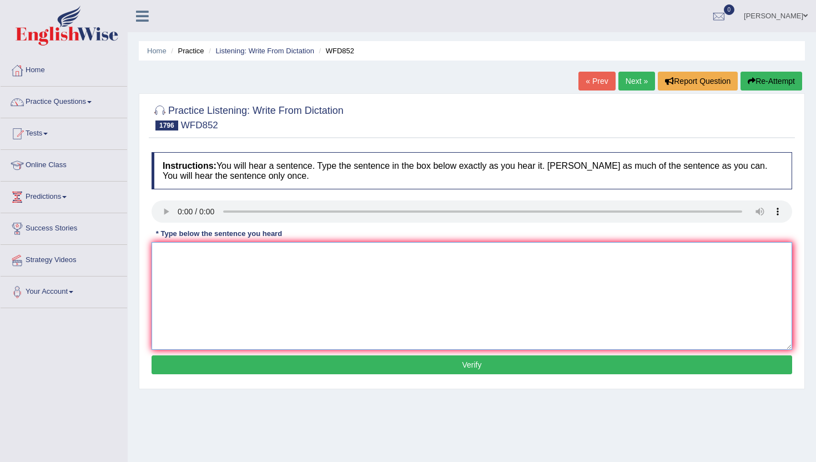
click at [174, 269] on textarea at bounding box center [472, 296] width 641 height 108
type textarea "b"
click at [178, 359] on button "Verify" at bounding box center [472, 364] width 641 height 19
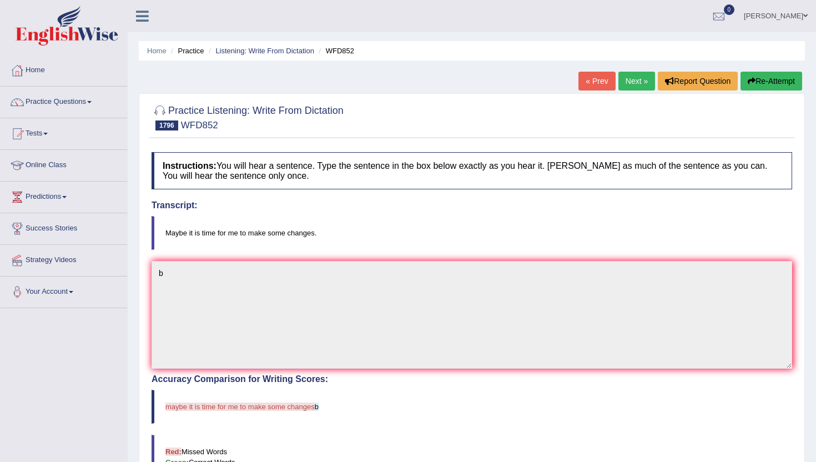
click at [638, 74] on link "Next »" at bounding box center [637, 81] width 37 height 19
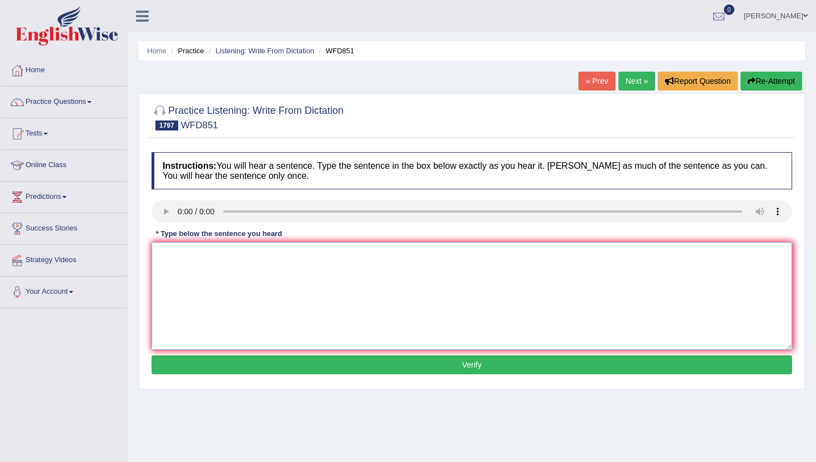
drag, startPoint x: 188, startPoint y: 293, endPoint x: 189, endPoint y: 268, distance: 25.0
click at [188, 288] on textarea at bounding box center [472, 296] width 641 height 108
type textarea "n"
click at [180, 377] on div "Instructions: You will hear a sentence. Type the sentence in the box below exac…" at bounding box center [472, 265] width 646 height 237
click at [180, 363] on button "Verify" at bounding box center [472, 364] width 641 height 19
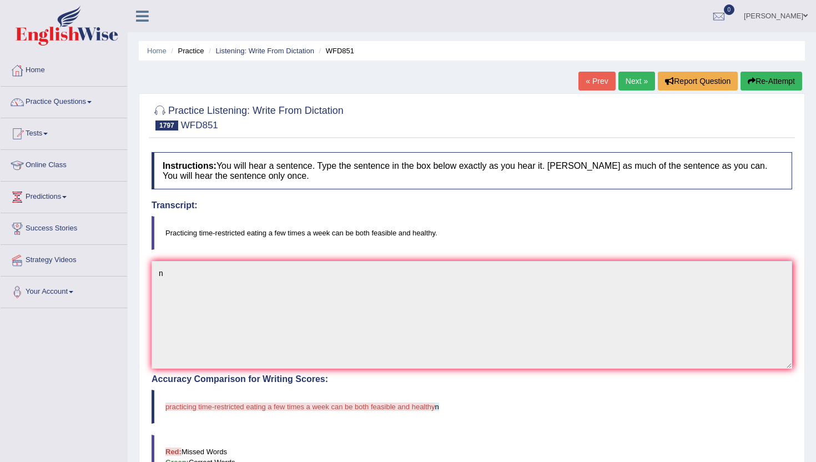
click at [634, 81] on link "Next »" at bounding box center [637, 81] width 37 height 19
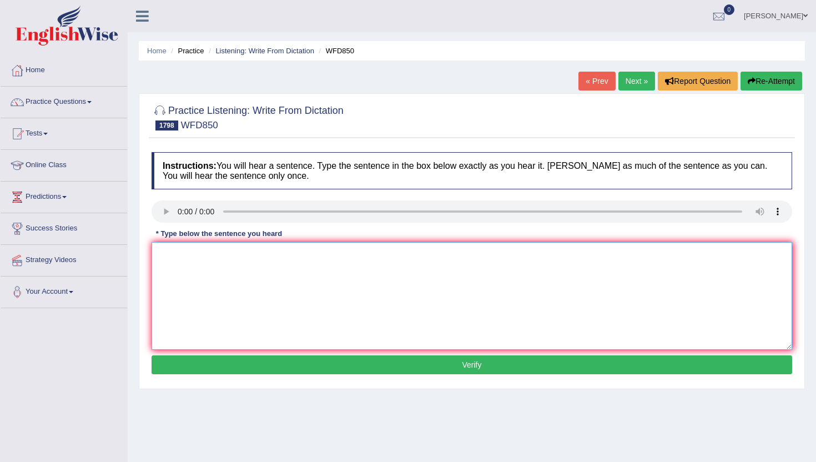
drag, startPoint x: 191, startPoint y: 280, endPoint x: 191, endPoint y: 268, distance: 12.2
click at [191, 279] on textarea at bounding box center [472, 296] width 641 height 108
type textarea "m"
click at [199, 351] on div "Instructions: You will hear a sentence. Type the sentence in the box below exac…" at bounding box center [472, 265] width 646 height 237
click at [199, 360] on button "Verify" at bounding box center [472, 364] width 641 height 19
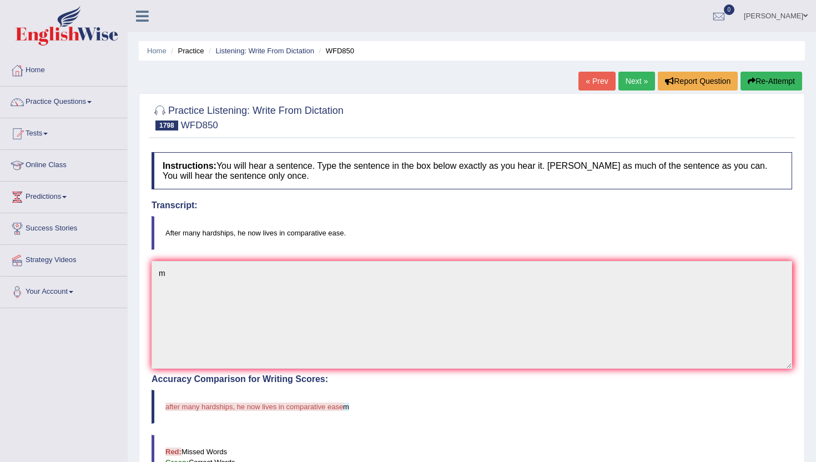
click at [630, 79] on link "Next »" at bounding box center [637, 81] width 37 height 19
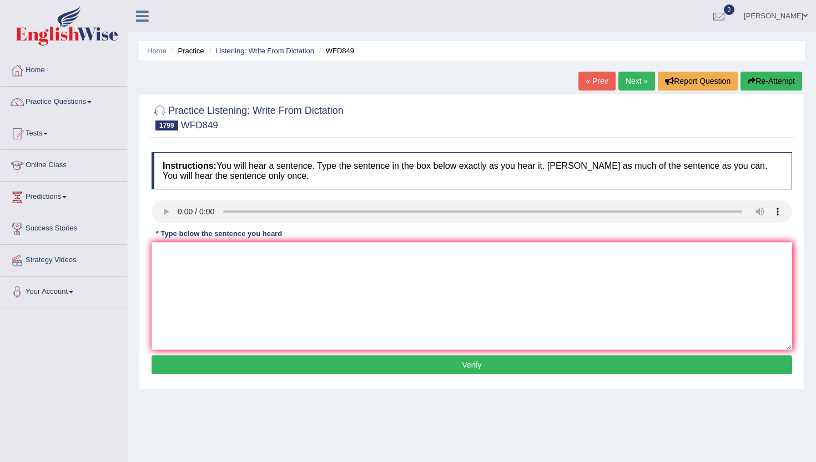
drag, startPoint x: 220, startPoint y: 358, endPoint x: 223, endPoint y: 277, distance: 81.1
click at [222, 293] on div "Instructions: You will hear a sentence. Type the sentence in the box below exac…" at bounding box center [472, 265] width 646 height 237
drag, startPoint x: 223, startPoint y: 280, endPoint x: 228, endPoint y: 264, distance: 16.7
click at [223, 280] on textarea at bounding box center [472, 296] width 641 height 108
type textarea "n"
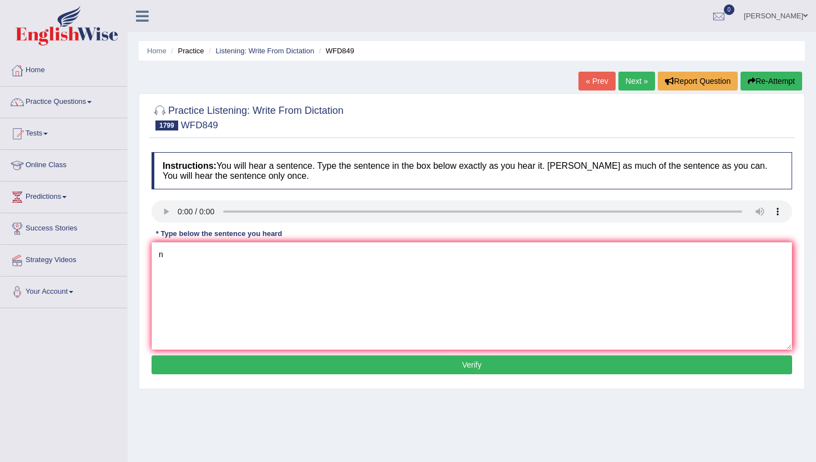
click at [222, 362] on button "Verify" at bounding box center [472, 364] width 641 height 19
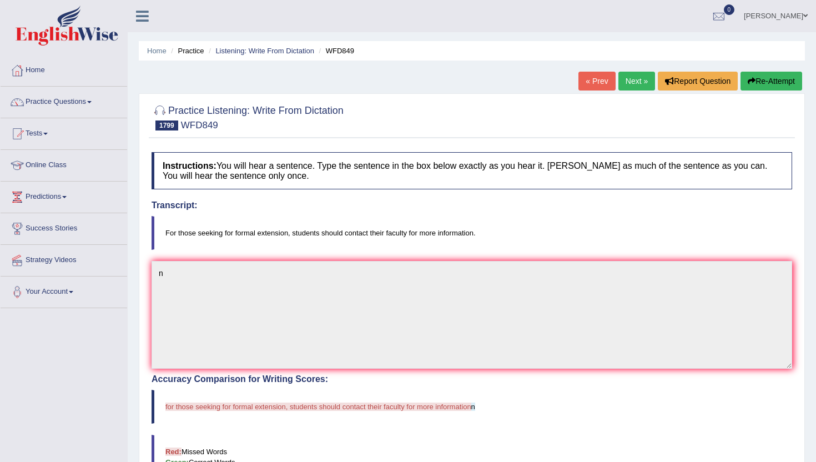
click at [632, 79] on link "Next »" at bounding box center [637, 81] width 37 height 19
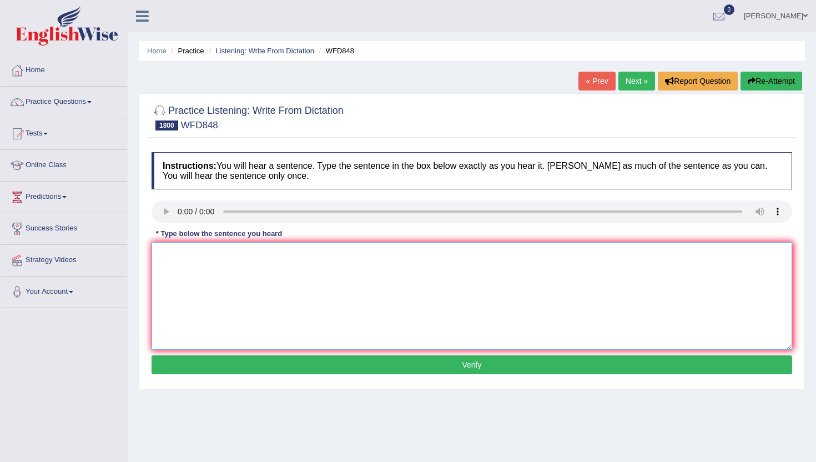
drag, startPoint x: 182, startPoint y: 275, endPoint x: 192, endPoint y: 241, distance: 35.9
click at [182, 272] on textarea at bounding box center [472, 296] width 641 height 108
type textarea "n"
click at [217, 366] on button "Verify" at bounding box center [472, 364] width 641 height 19
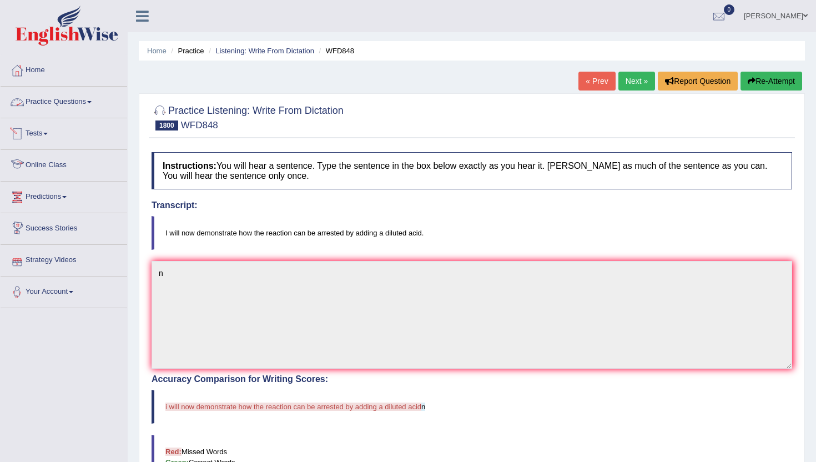
click at [48, 101] on link "Practice Questions" at bounding box center [64, 101] width 127 height 28
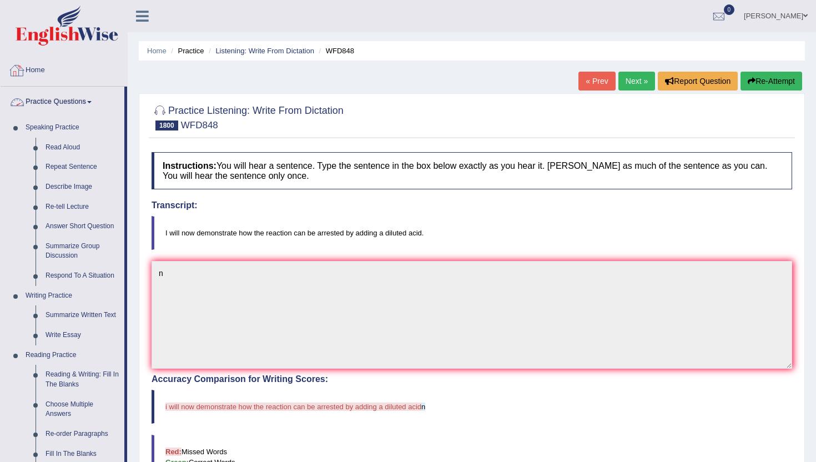
click at [36, 67] on link "Home" at bounding box center [64, 69] width 127 height 28
